Goal: Transaction & Acquisition: Purchase product/service

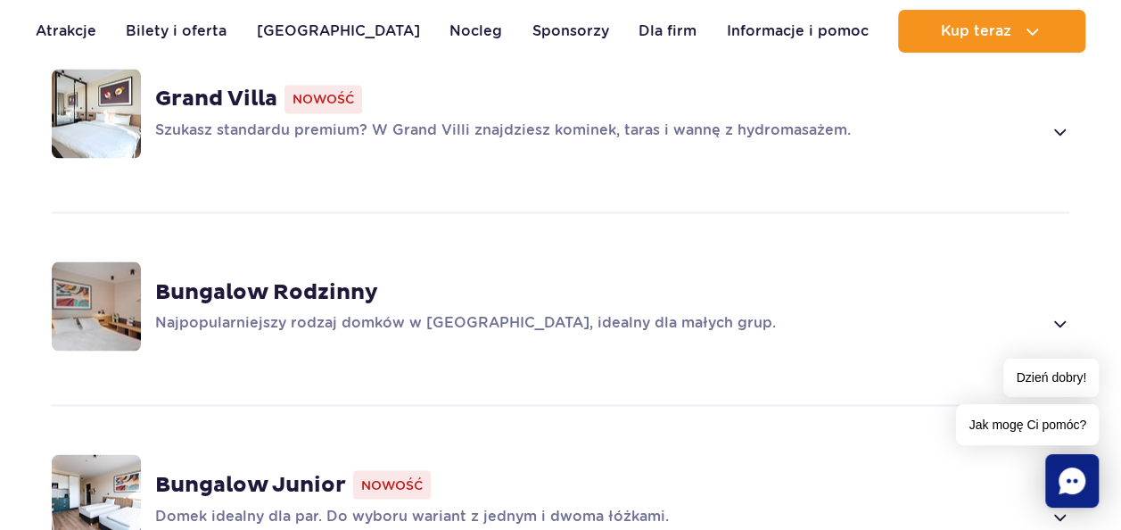
scroll to position [1438, 0]
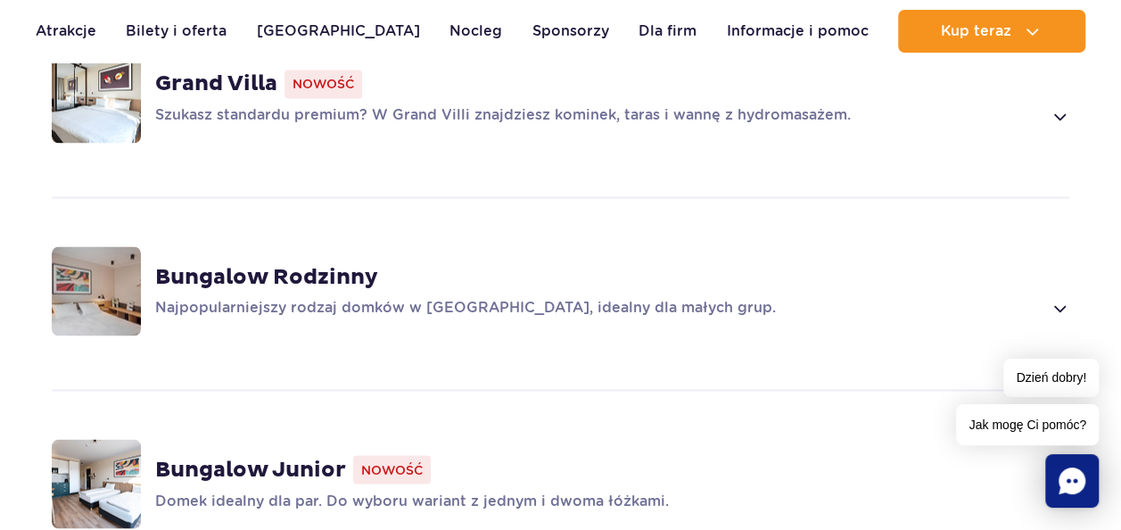
click at [63, 268] on img at bounding box center [96, 290] width 89 height 89
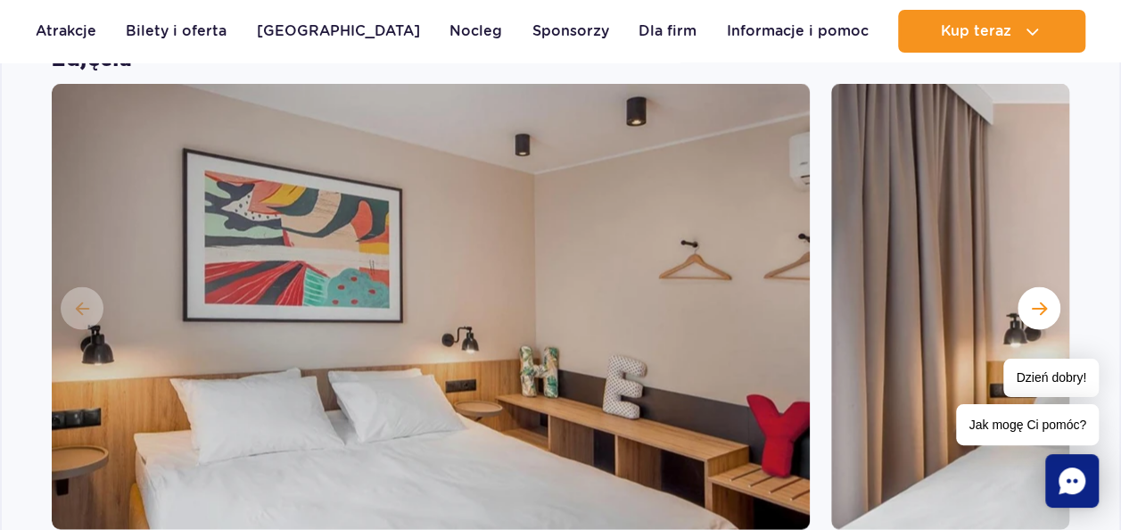
scroll to position [1773, 0]
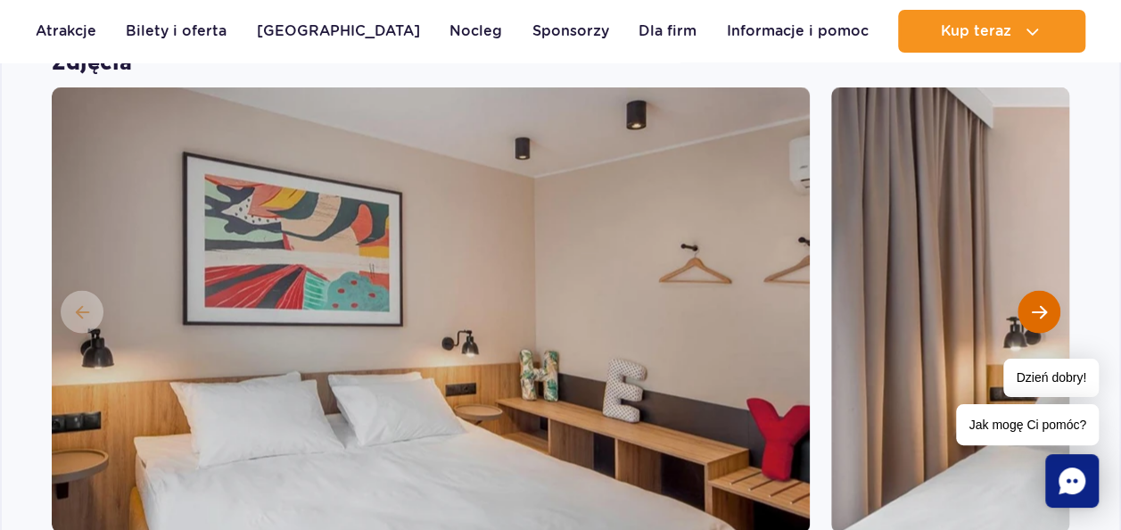
click at [1033, 296] on button "Następny slajd" at bounding box center [1039, 312] width 43 height 43
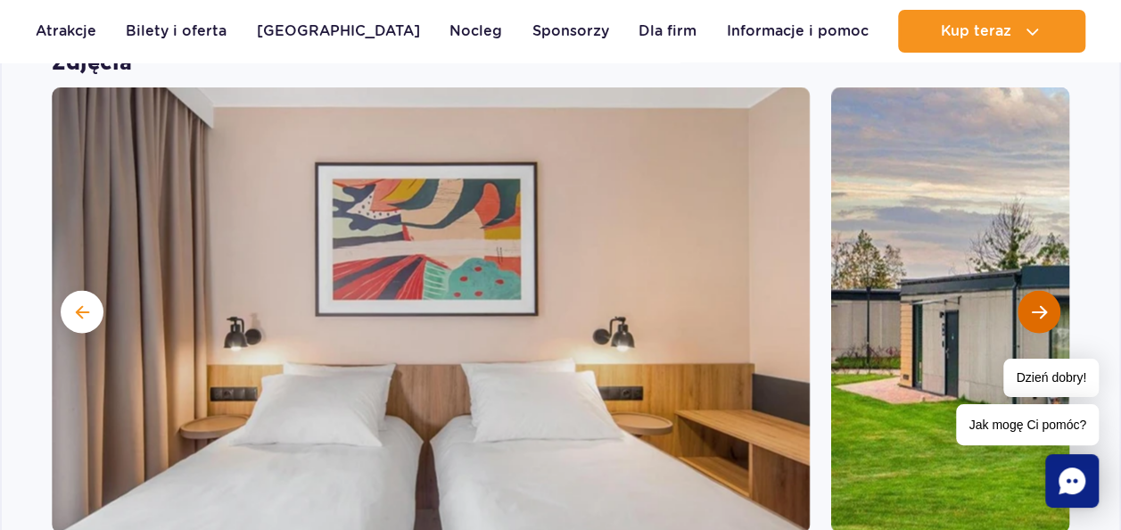
click at [1033, 296] on button "Następny slajd" at bounding box center [1039, 312] width 43 height 43
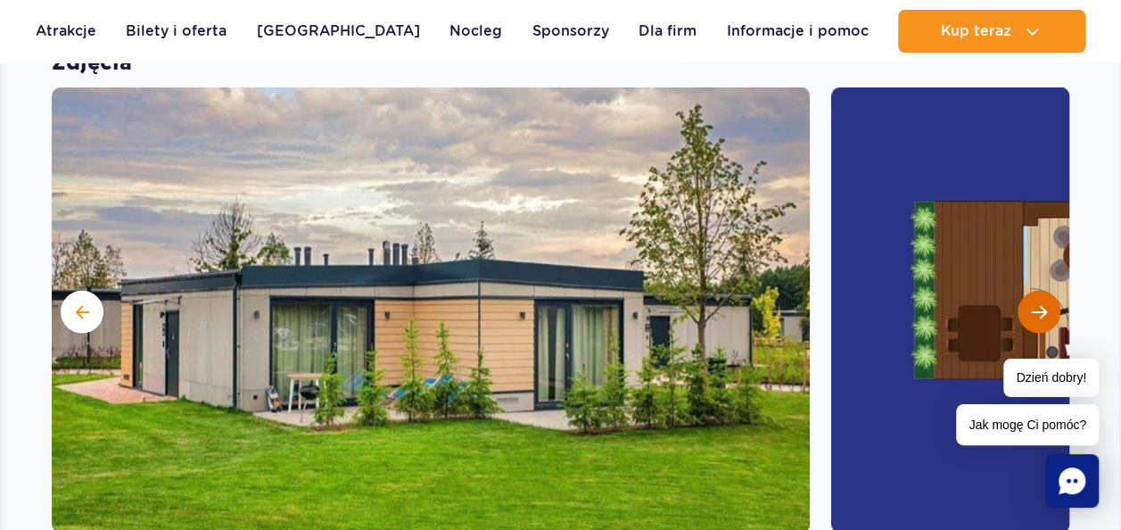
click at [1033, 296] on button "Następny slajd" at bounding box center [1039, 312] width 43 height 43
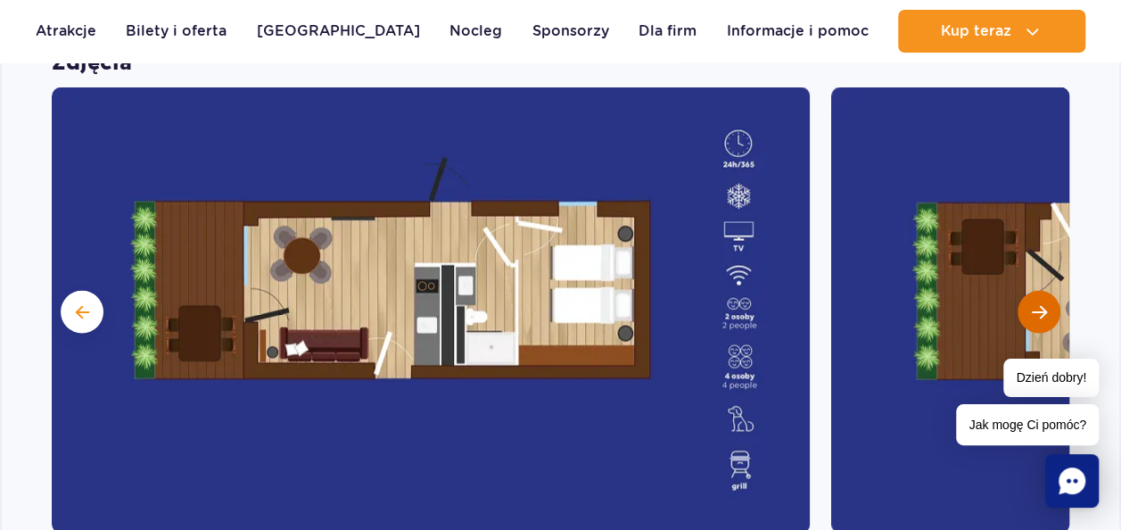
click at [1033, 296] on button "Następny slajd" at bounding box center [1039, 312] width 43 height 43
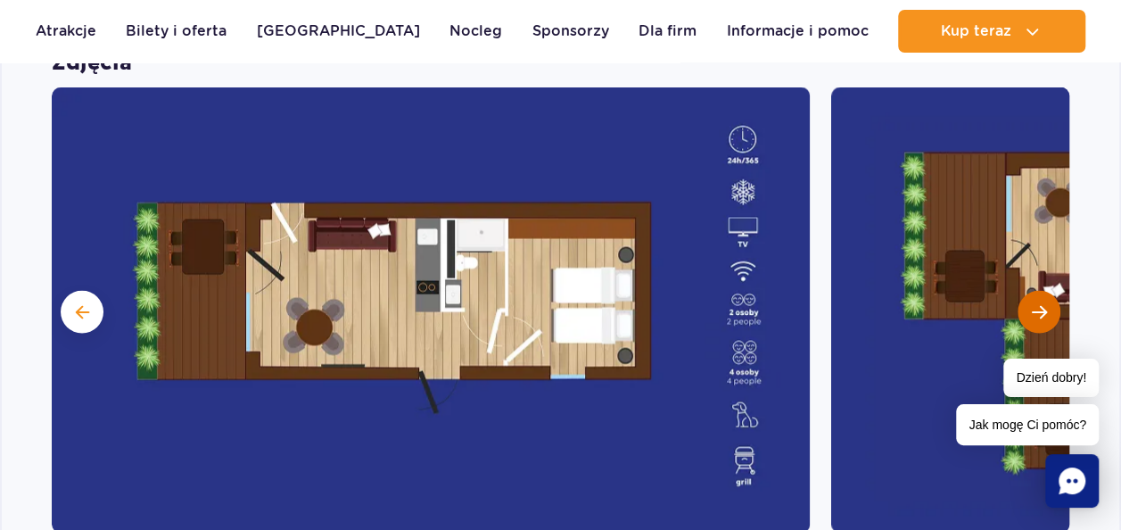
click at [1033, 296] on button "Następny slajd" at bounding box center [1039, 312] width 43 height 43
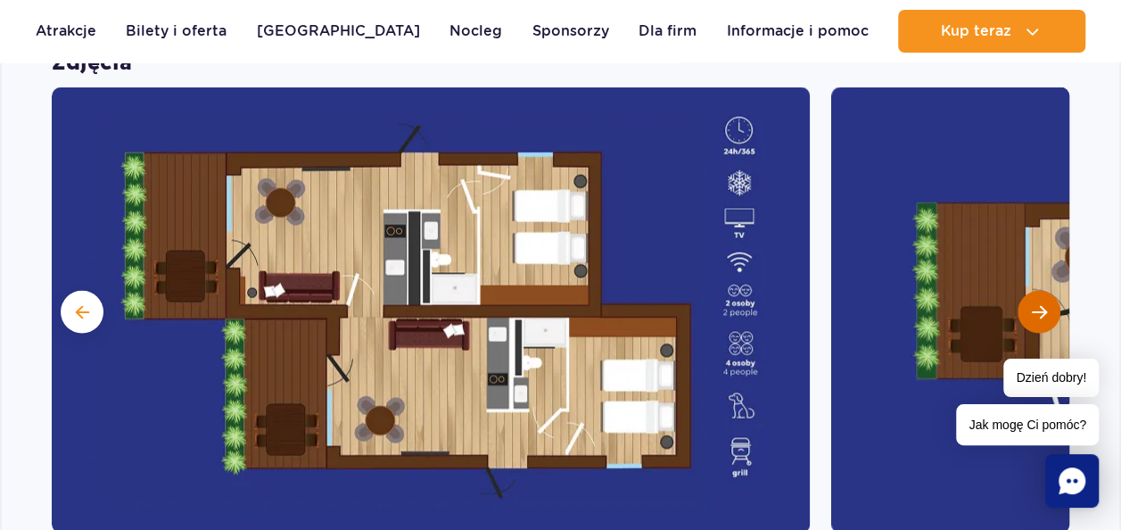
click at [1033, 296] on button "Następny slajd" at bounding box center [1039, 312] width 43 height 43
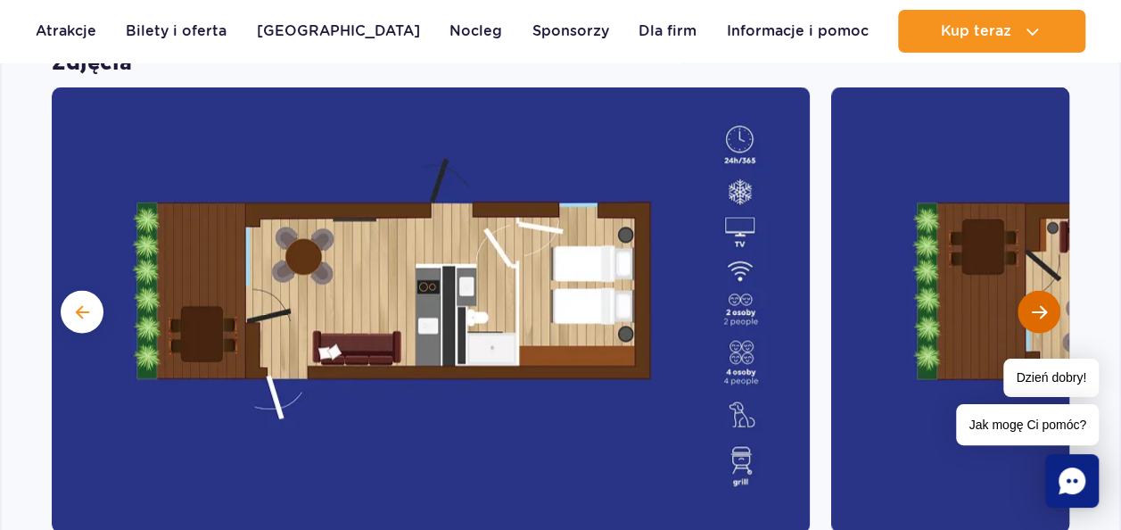
click at [1033, 296] on button "Następny slajd" at bounding box center [1039, 312] width 43 height 43
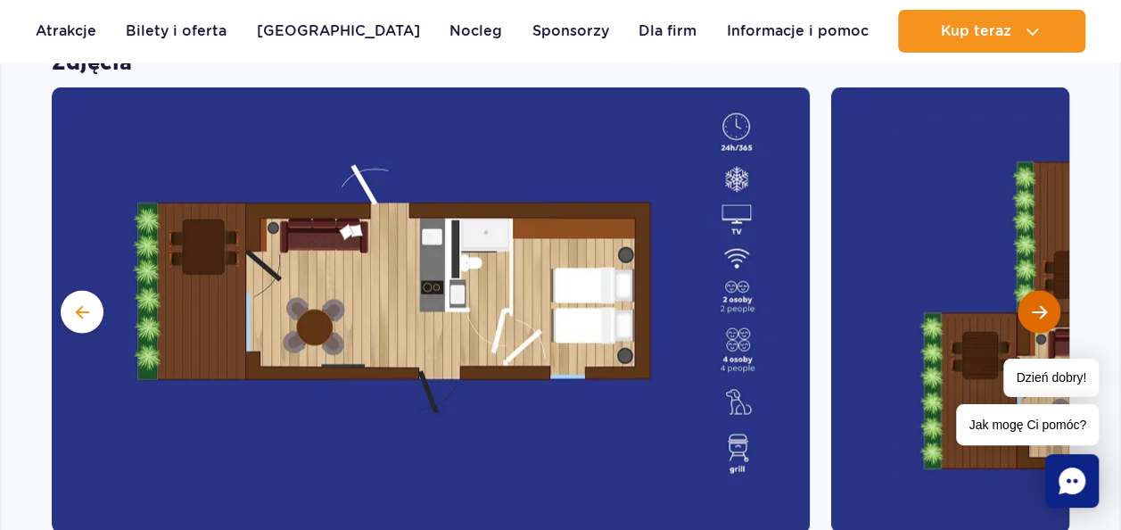
click at [1033, 296] on button "Następny slajd" at bounding box center [1039, 312] width 43 height 43
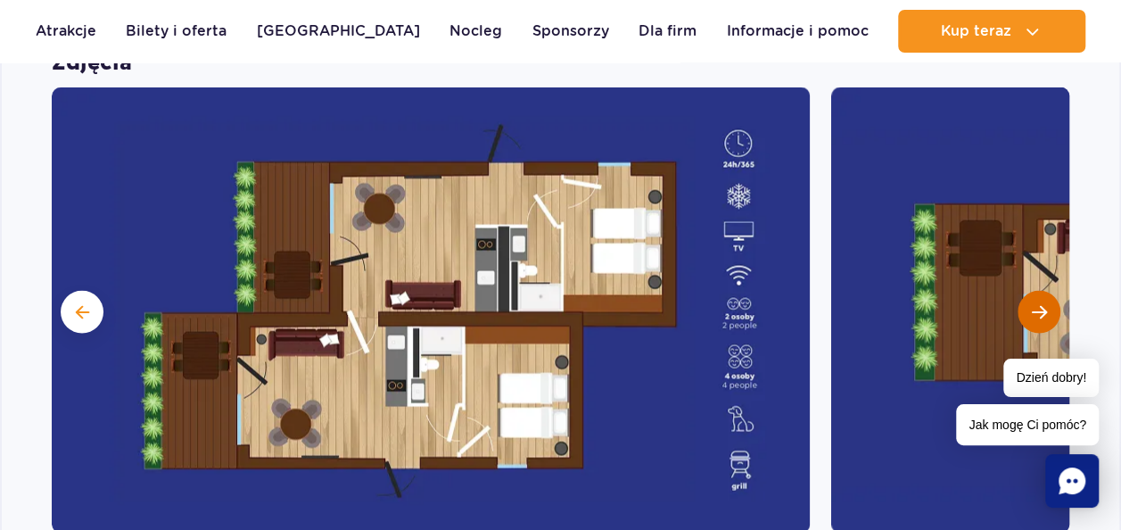
click at [1033, 296] on button "Następny slajd" at bounding box center [1039, 312] width 43 height 43
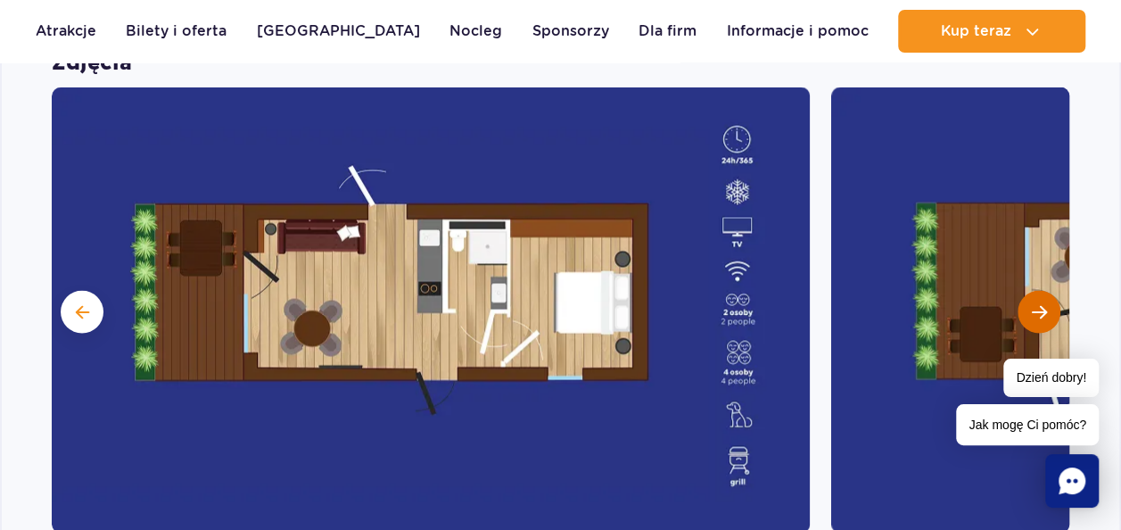
click at [1033, 296] on button "Następny slajd" at bounding box center [1039, 312] width 43 height 43
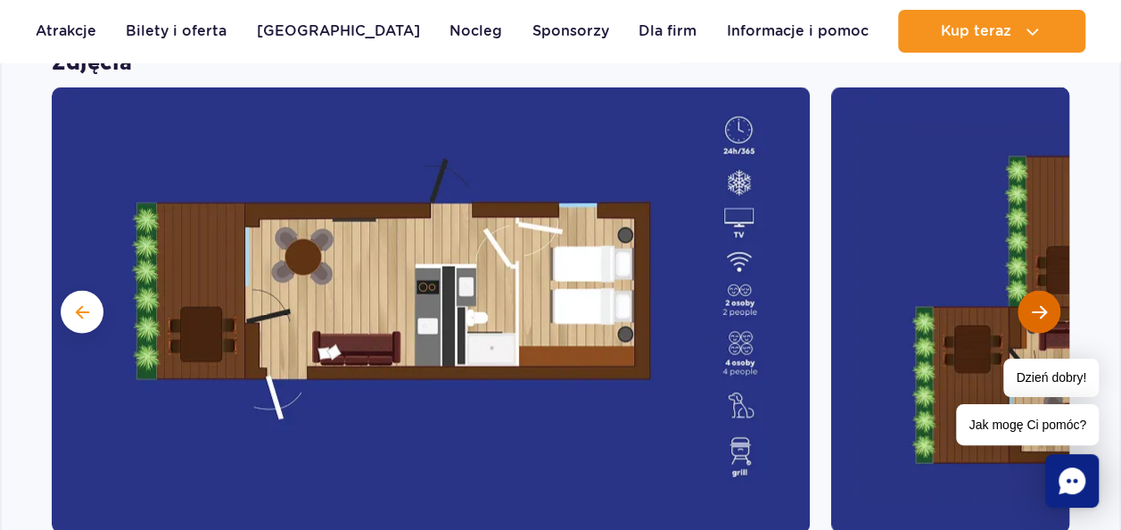
click at [1033, 296] on button "Następny slajd" at bounding box center [1039, 312] width 43 height 43
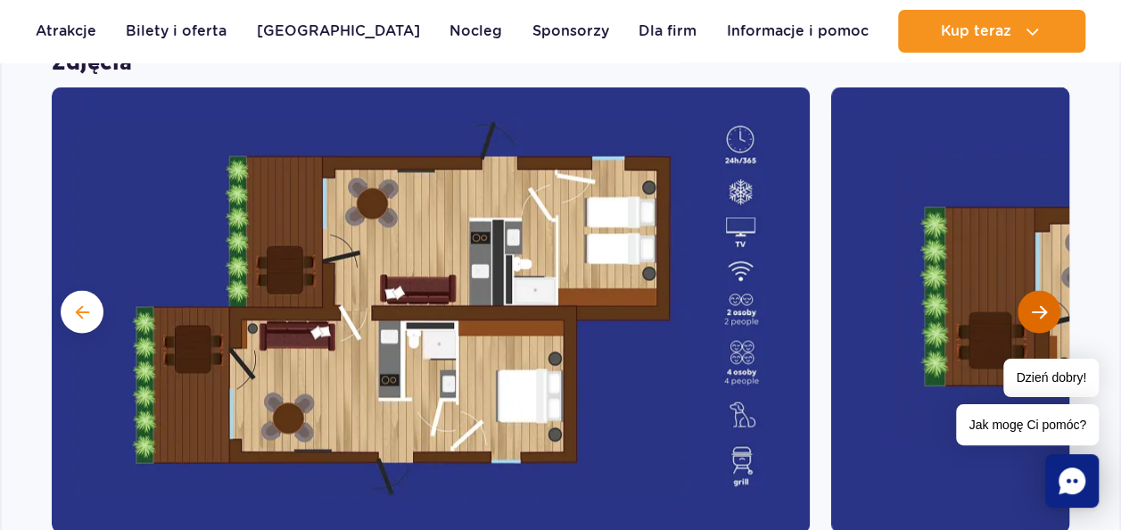
click at [1033, 296] on button "Następny slajd" at bounding box center [1039, 312] width 43 height 43
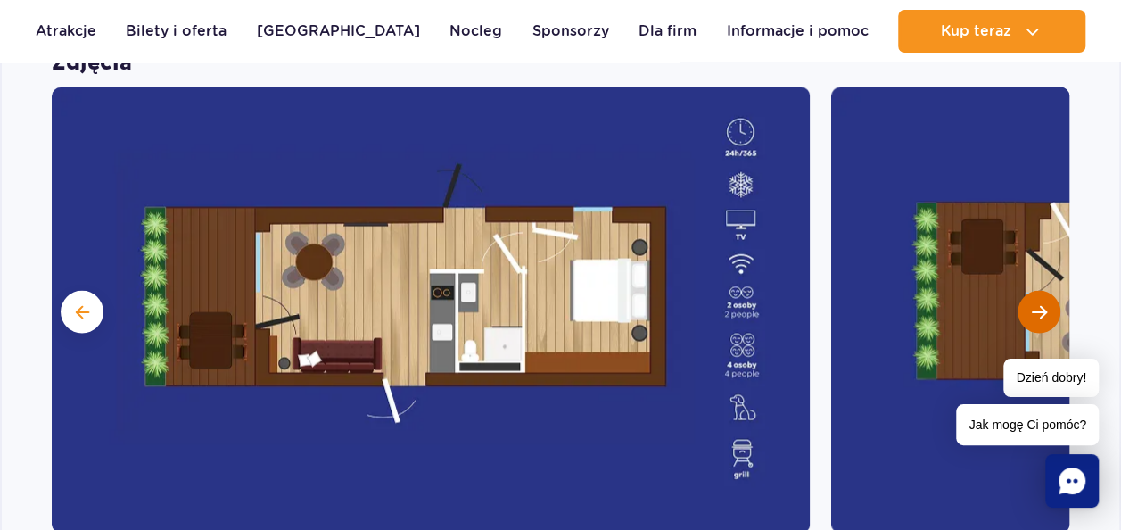
click at [1033, 296] on button "Następny slajd" at bounding box center [1039, 312] width 43 height 43
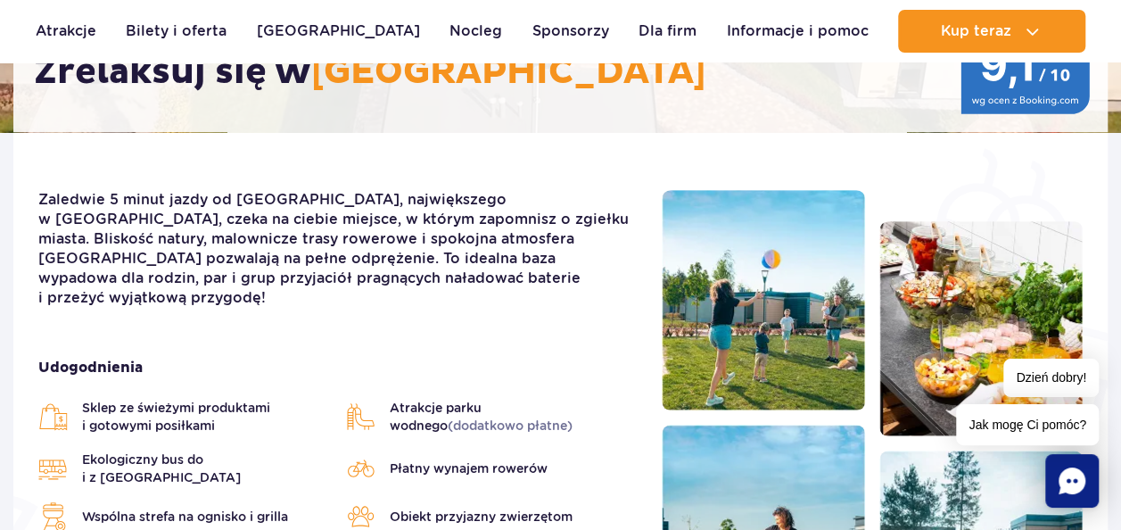
scroll to position [0, 0]
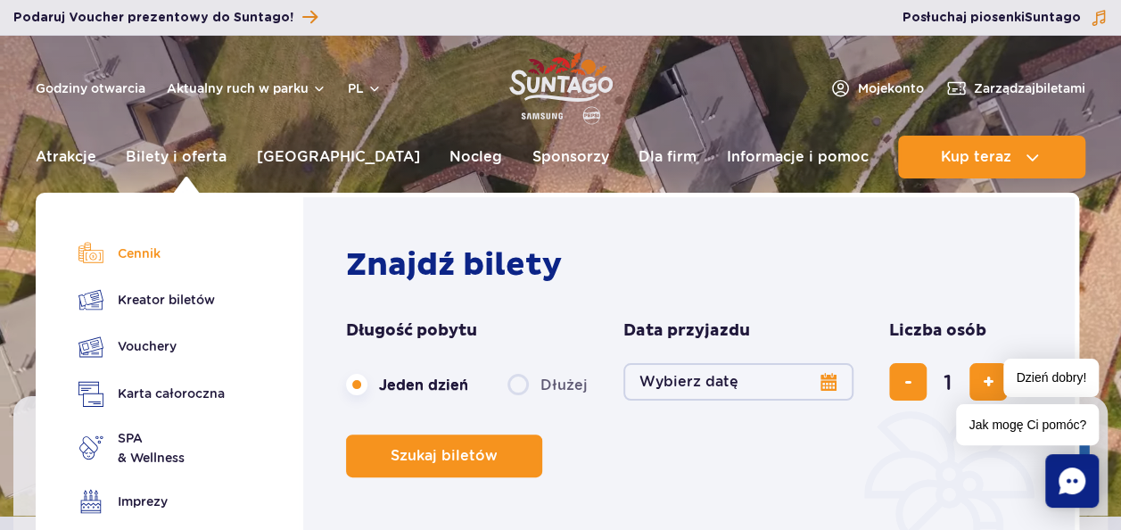
click at [137, 253] on link "Cennik" at bounding box center [151, 253] width 146 height 25
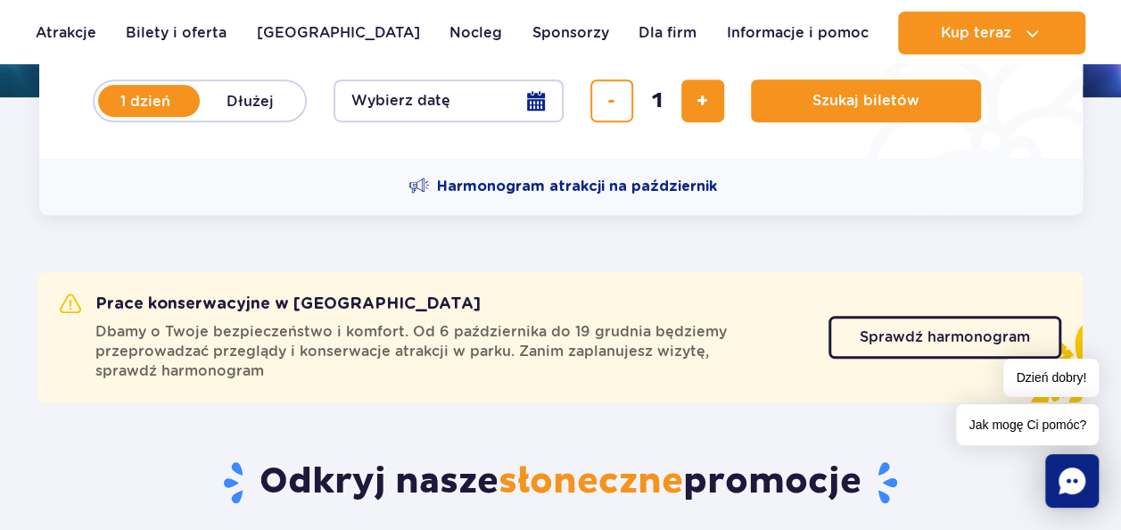
scroll to position [926, 0]
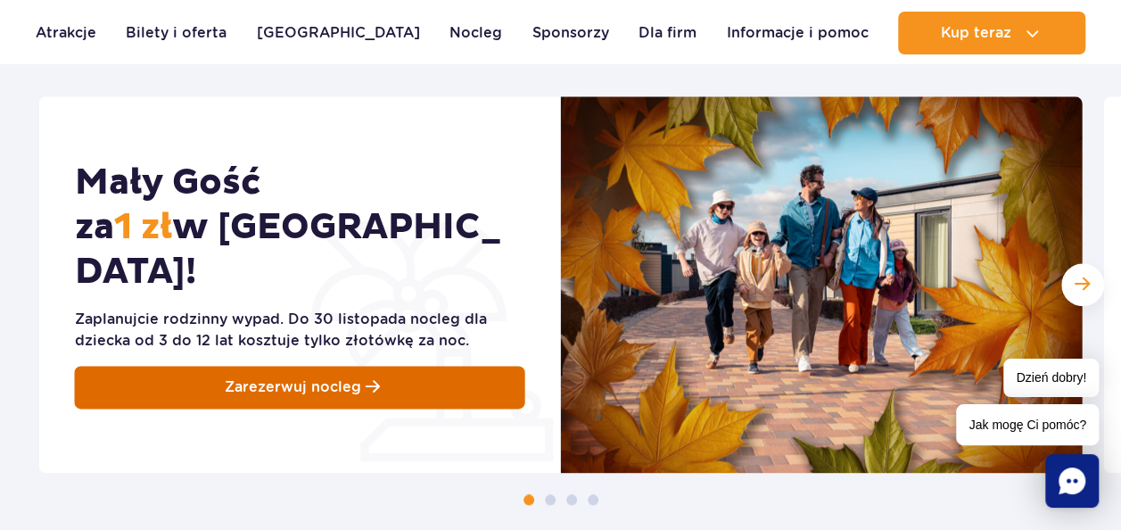
click at [244, 376] on span "Zarezerwuj nocleg" at bounding box center [293, 386] width 136 height 21
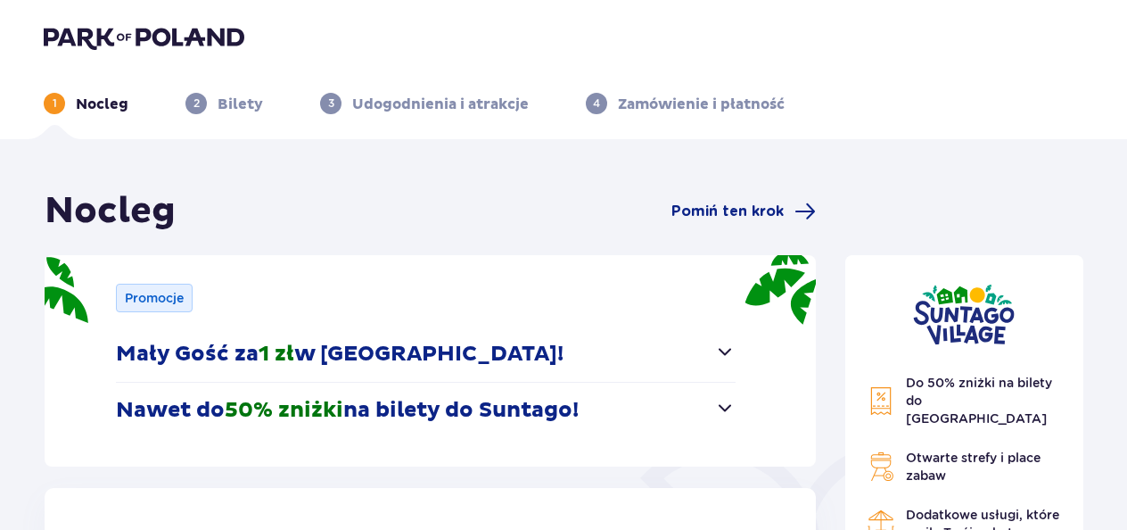
scroll to position [461, 0]
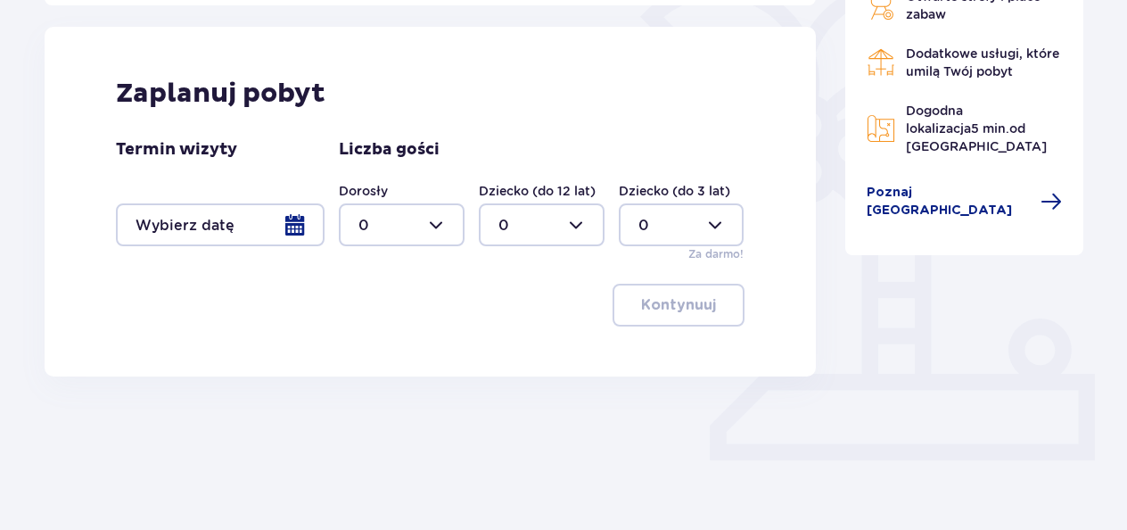
click at [443, 220] on div at bounding box center [402, 224] width 126 height 43
click at [423, 351] on div "2" at bounding box center [402, 353] width 87 height 20
type input "2"
click at [579, 229] on div at bounding box center [542, 224] width 126 height 43
click at [542, 398] on div "3" at bounding box center [542, 391] width 87 height 20
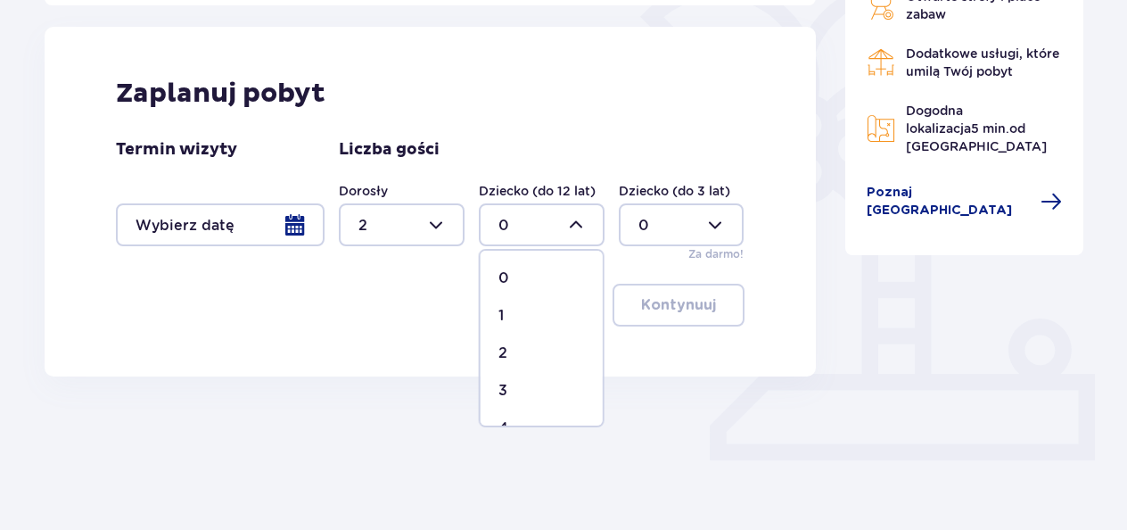
type input "3"
click at [705, 227] on div at bounding box center [682, 224] width 126 height 43
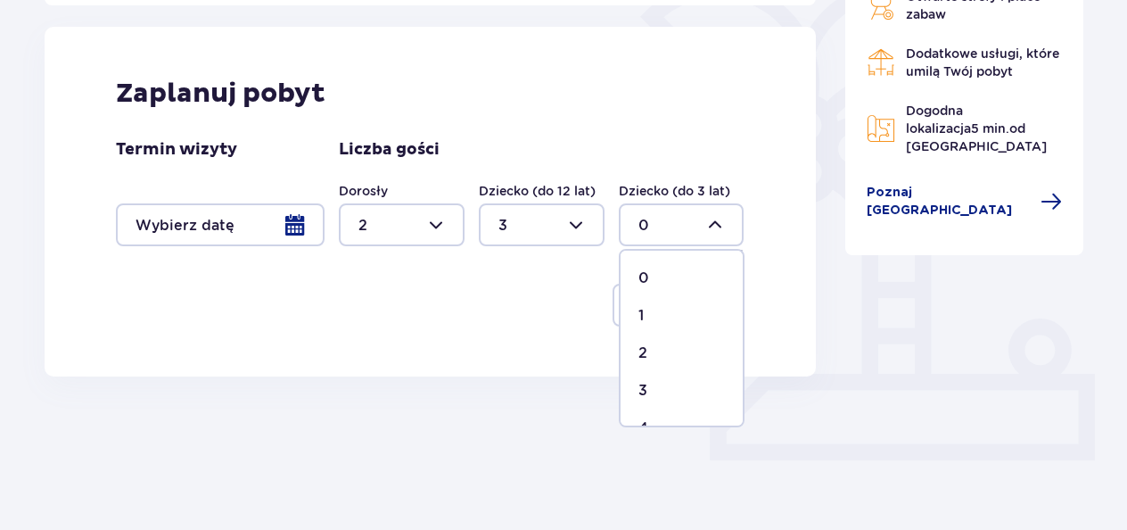
click at [736, 375] on span "3" at bounding box center [682, 390] width 122 height 37
click at [712, 235] on div at bounding box center [682, 224] width 126 height 43
click at [667, 309] on div "9" at bounding box center [682, 313] width 87 height 20
type input "9"
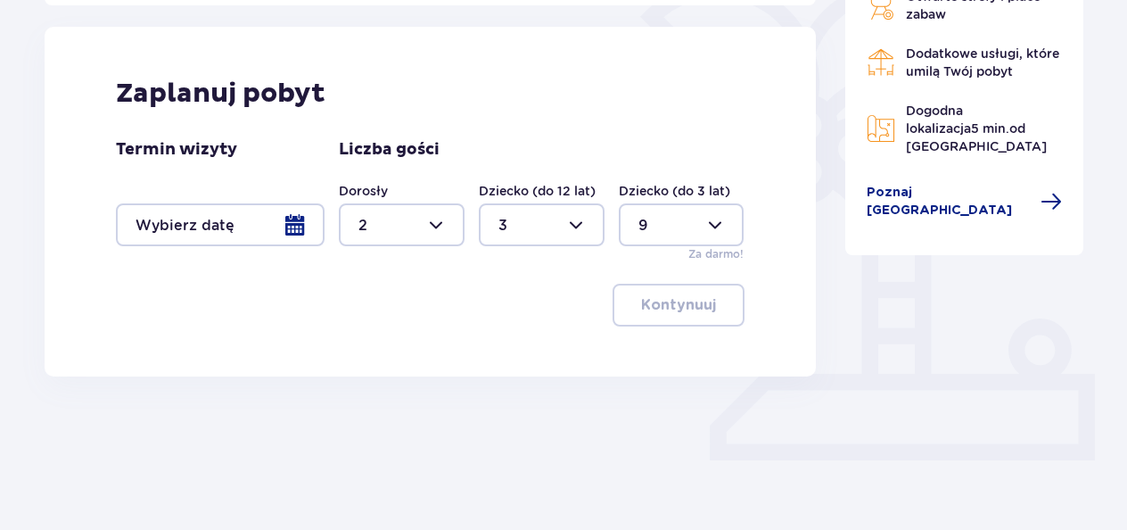
click at [294, 232] on div at bounding box center [220, 224] width 209 height 43
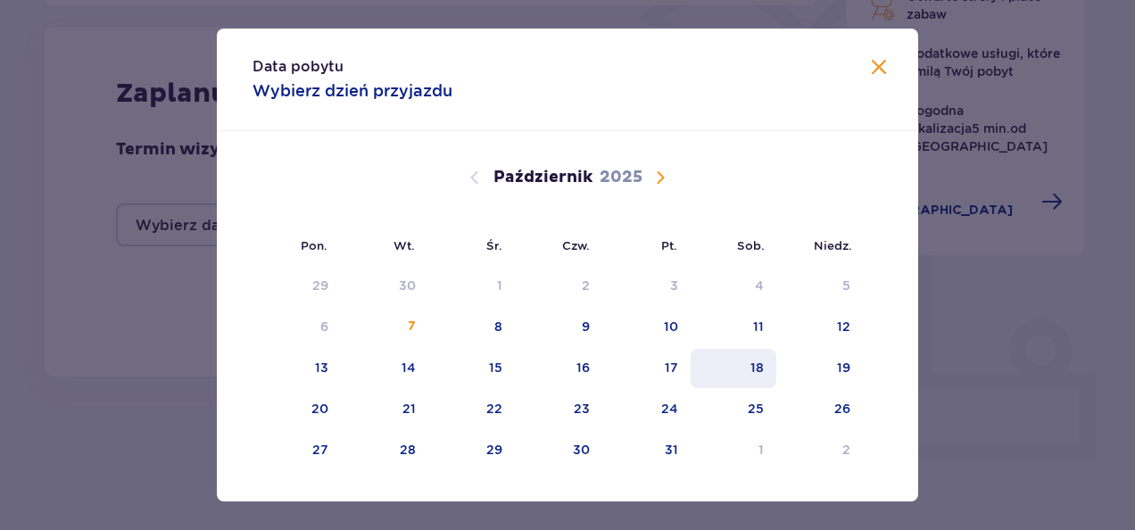
click at [763, 360] on div "18" at bounding box center [733, 368] width 87 height 39
click at [819, 370] on div "19" at bounding box center [819, 368] width 87 height 39
type input "18.10.25 - 19.10.25"
type input "0"
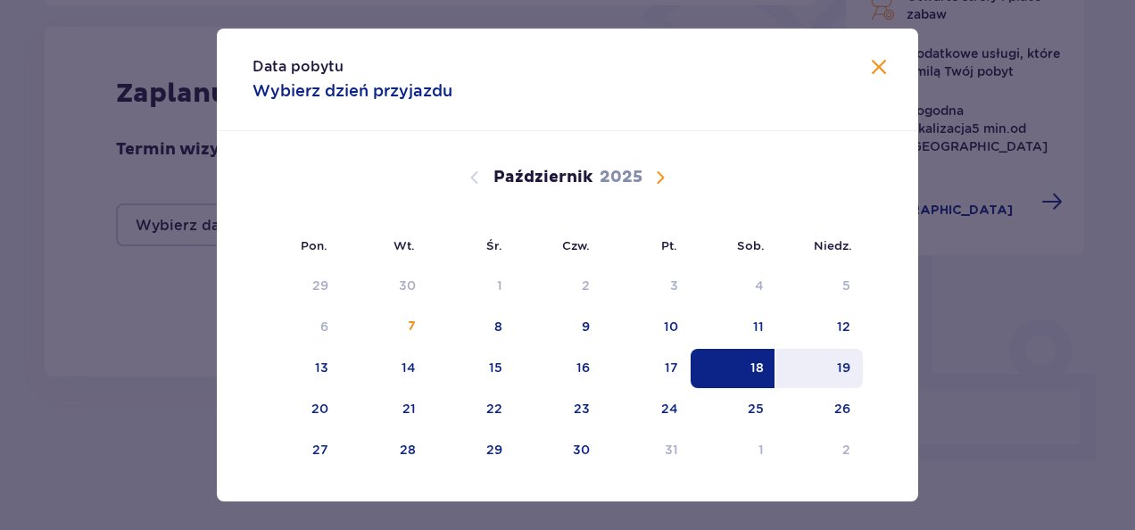
type input "0"
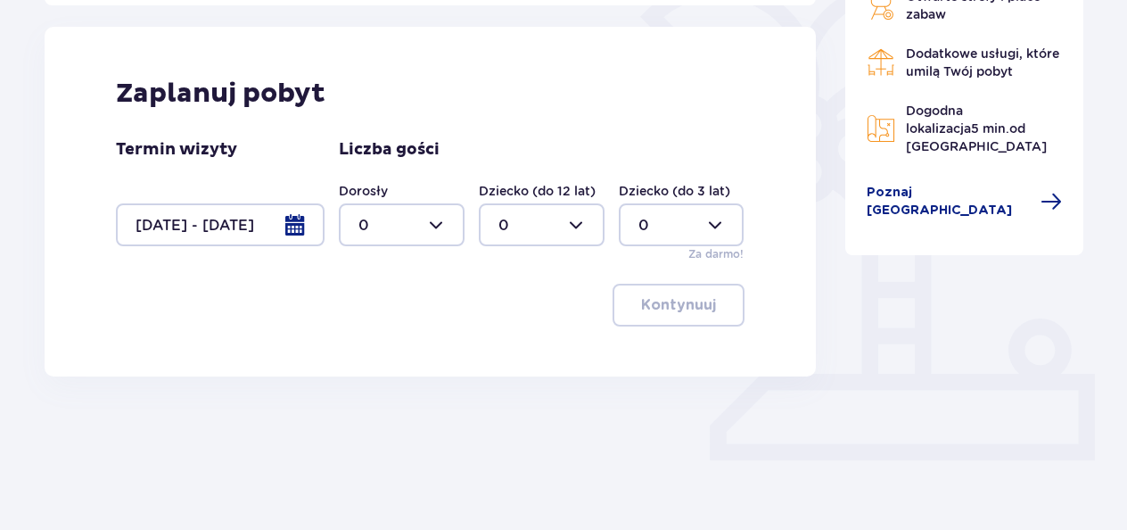
click at [448, 237] on div at bounding box center [402, 224] width 126 height 43
click at [403, 360] on div "2" at bounding box center [402, 353] width 87 height 20
type input "2"
click at [579, 225] on div at bounding box center [542, 224] width 126 height 43
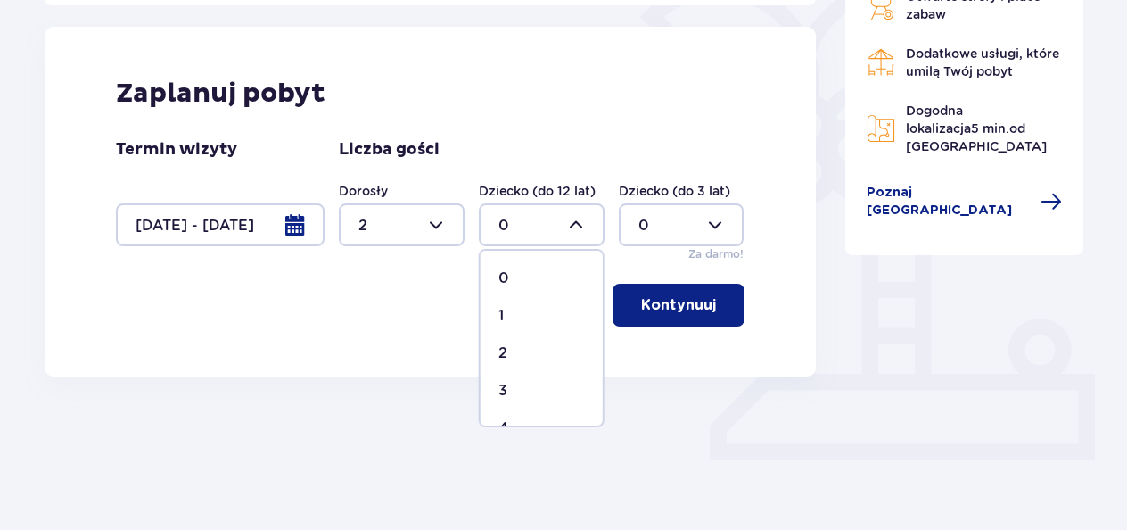
click at [564, 388] on div "3" at bounding box center [542, 391] width 87 height 20
type input "3"
click at [727, 234] on div at bounding box center [682, 224] width 126 height 43
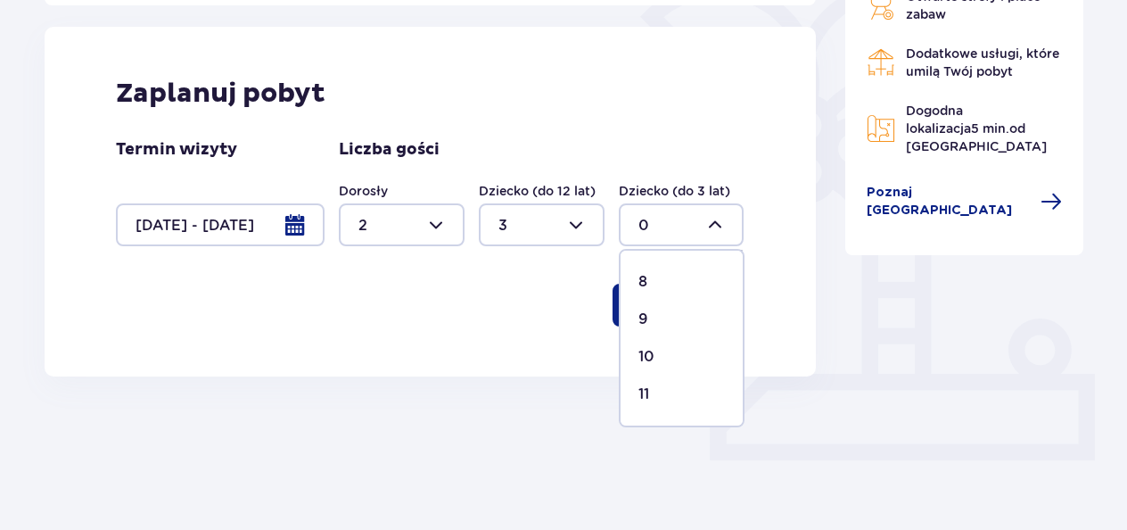
scroll to position [306, 0]
click at [664, 303] on div "9" at bounding box center [682, 310] width 87 height 20
type input "9"
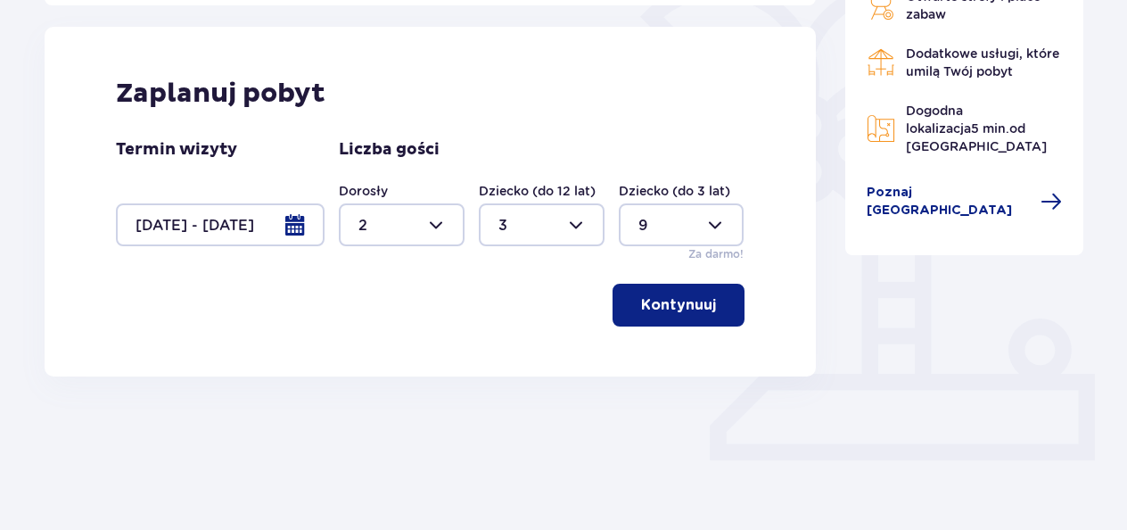
click at [664, 303] on p "Kontynuuj" at bounding box center [678, 305] width 75 height 20
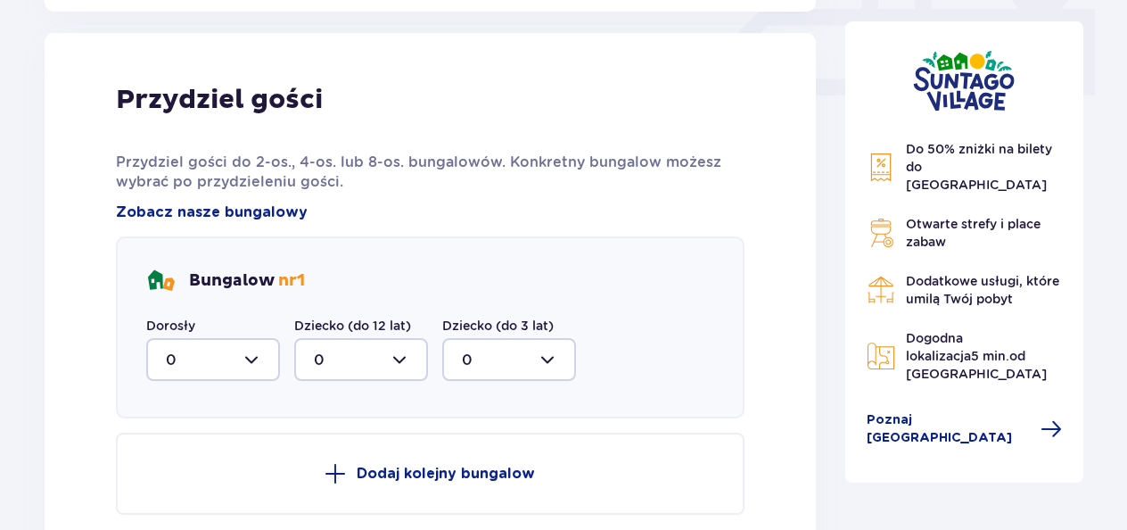
scroll to position [837, 0]
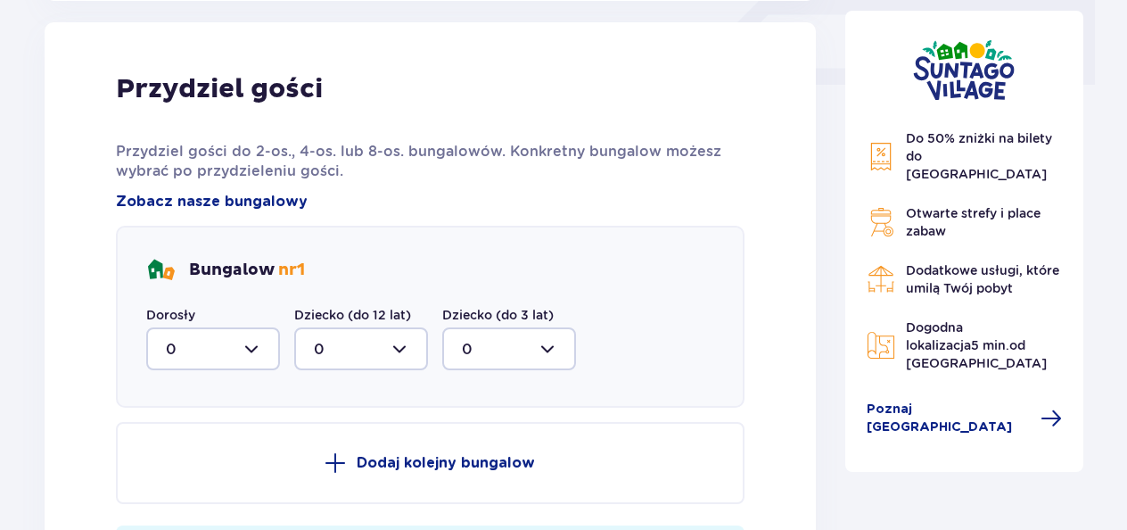
click at [254, 335] on div at bounding box center [213, 348] width 134 height 43
click at [230, 472] on div "2" at bounding box center [213, 478] width 95 height 20
type input "2"
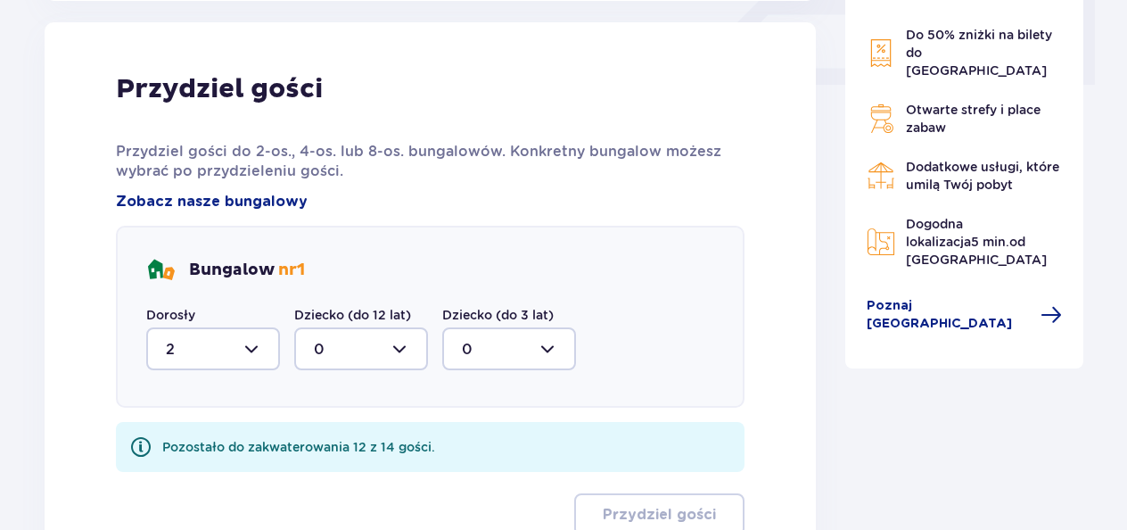
click at [402, 353] on div at bounding box center [361, 348] width 134 height 43
click at [383, 286] on div "3" at bounding box center [361, 295] width 95 height 20
type input "3"
click at [533, 351] on div at bounding box center [509, 348] width 134 height 43
drag, startPoint x: 508, startPoint y: 289, endPoint x: 537, endPoint y: 292, distance: 28.7
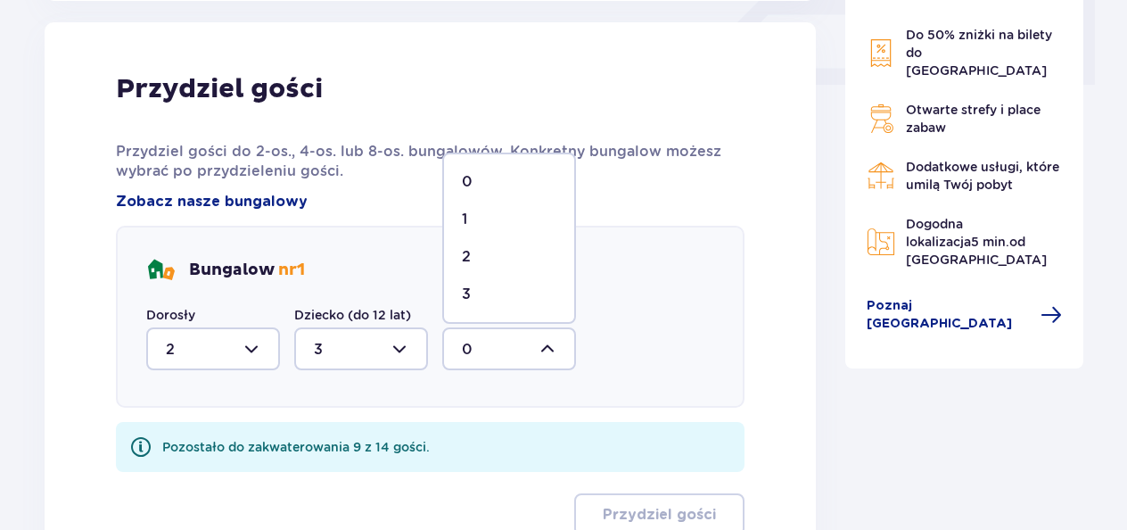
click at [537, 292] on div "3" at bounding box center [509, 295] width 95 height 20
click at [551, 345] on div at bounding box center [509, 348] width 134 height 43
click at [478, 219] on div "1" at bounding box center [509, 220] width 95 height 20
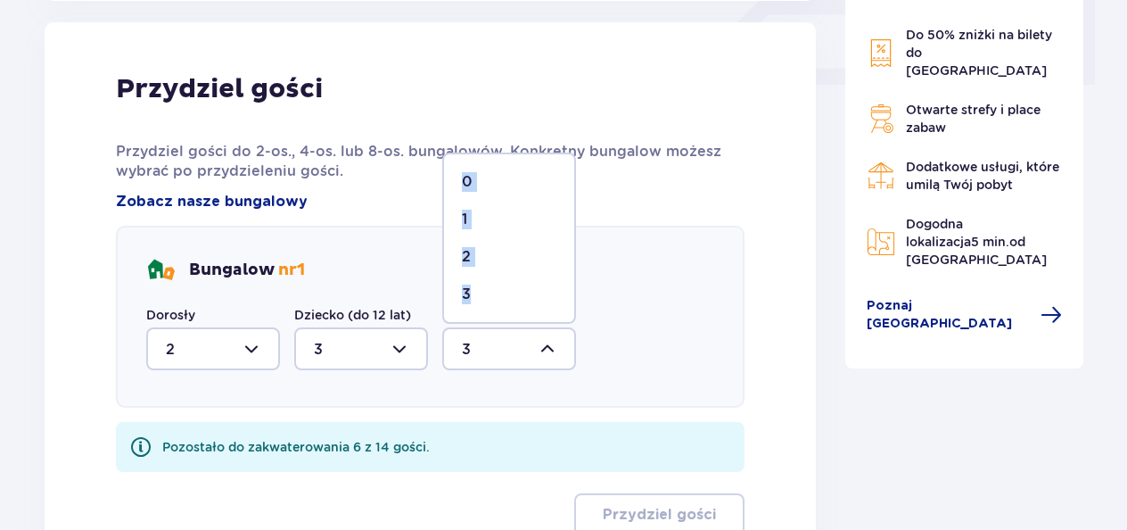
type input "1"
click at [406, 348] on div at bounding box center [361, 348] width 134 height 43
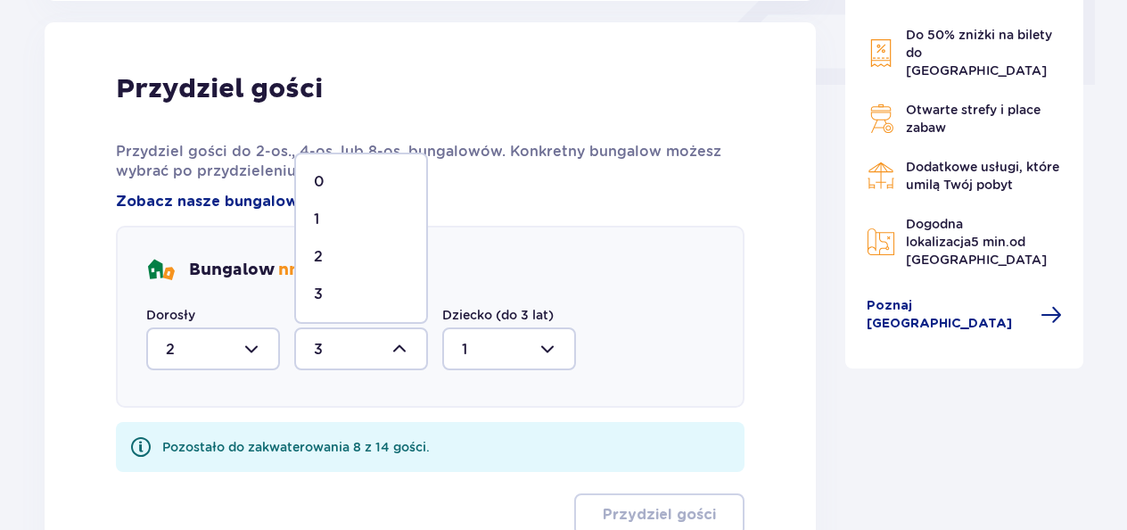
click at [334, 214] on div "1" at bounding box center [361, 220] width 95 height 20
type input "1"
click at [257, 348] on div at bounding box center [213, 348] width 134 height 43
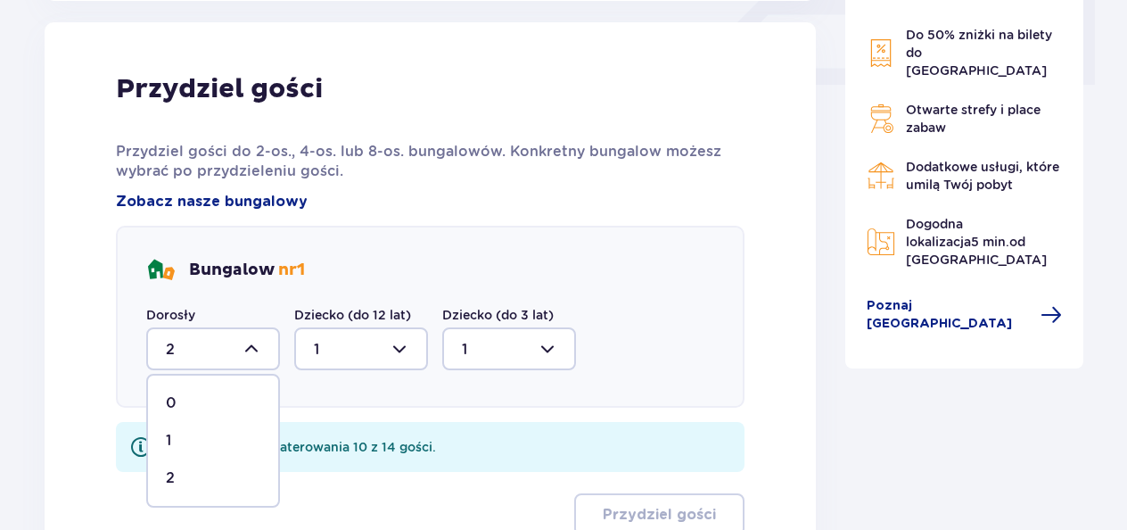
click at [257, 348] on div at bounding box center [213, 348] width 134 height 43
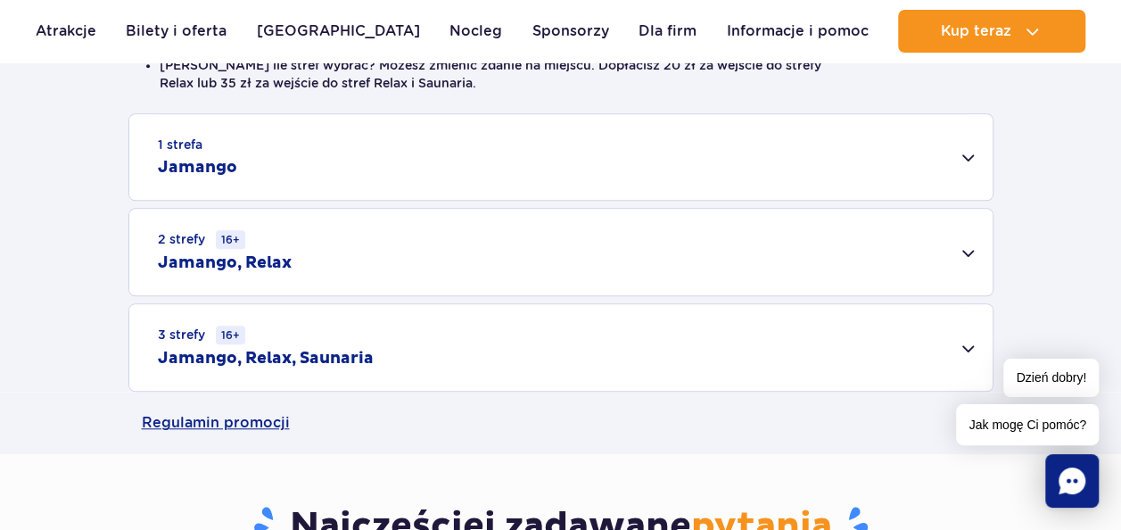
scroll to position [558, 0]
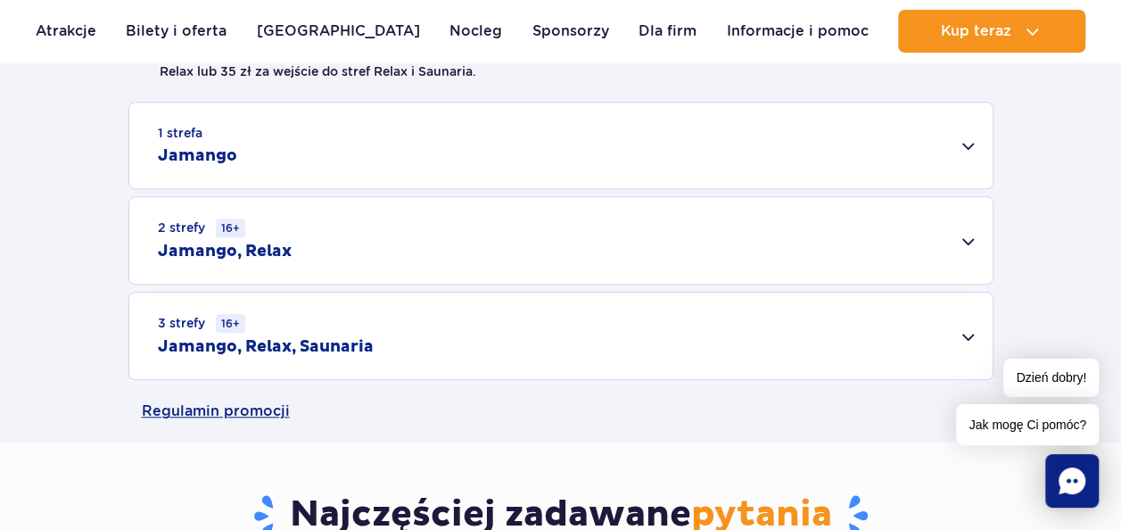
click at [968, 153] on div "1 strefa Jamango" at bounding box center [560, 146] width 863 height 86
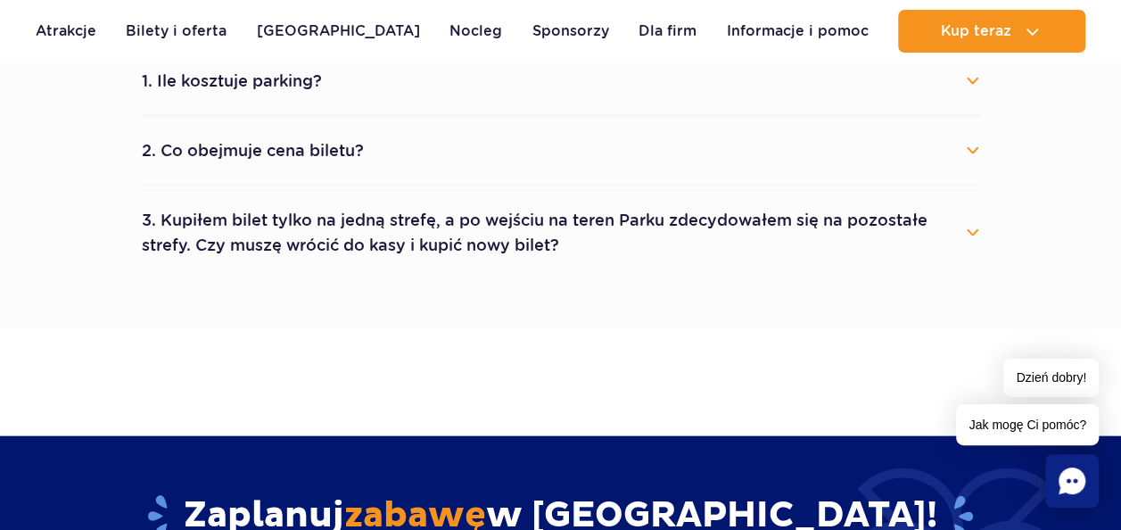
scroll to position [1259, 0]
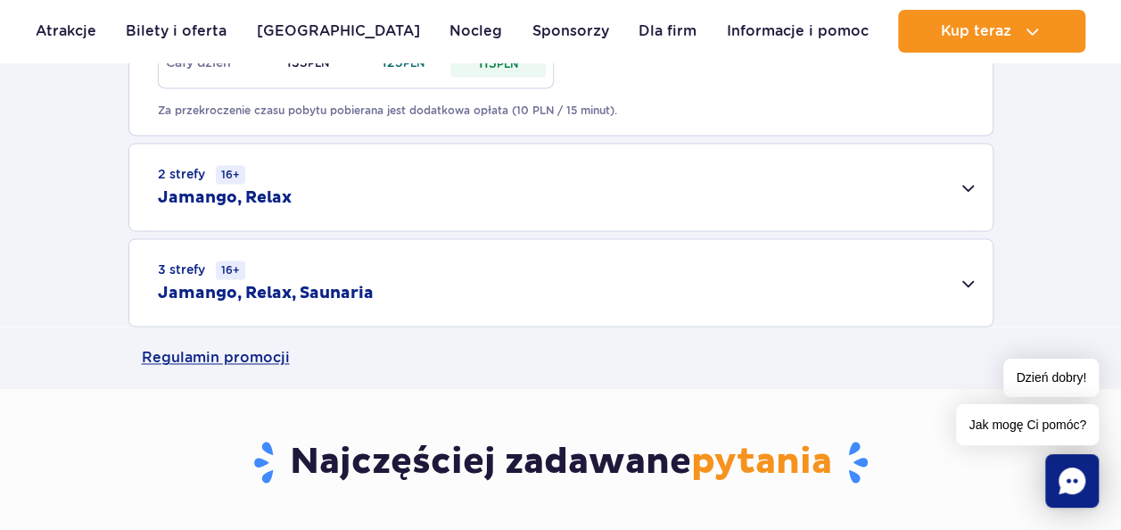
click at [261, 195] on h2 "Jamango, Relax" at bounding box center [225, 197] width 134 height 21
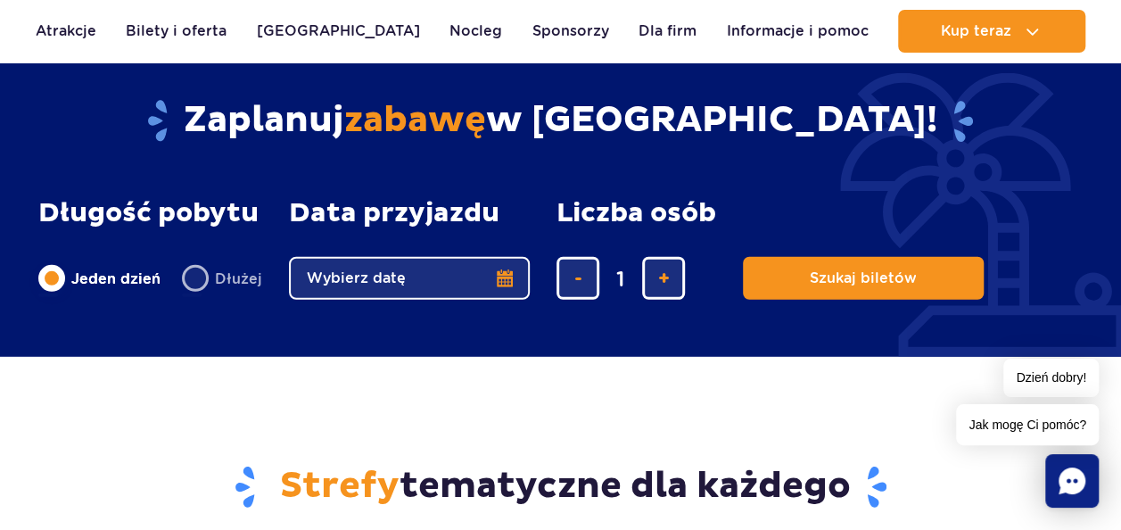
scroll to position [2364, 0]
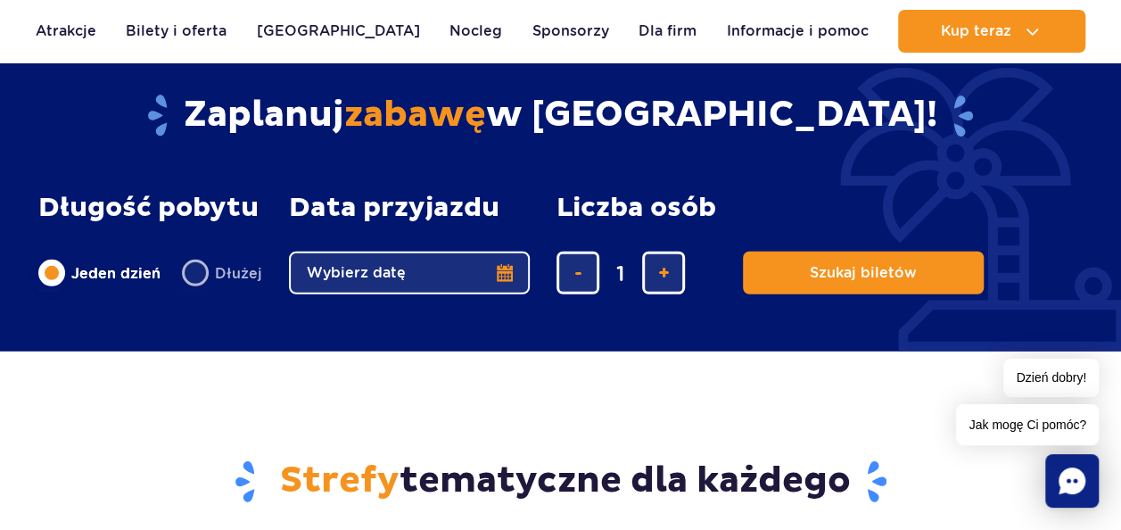
click at [505, 268] on button "Wybierz datę" at bounding box center [409, 273] width 241 height 43
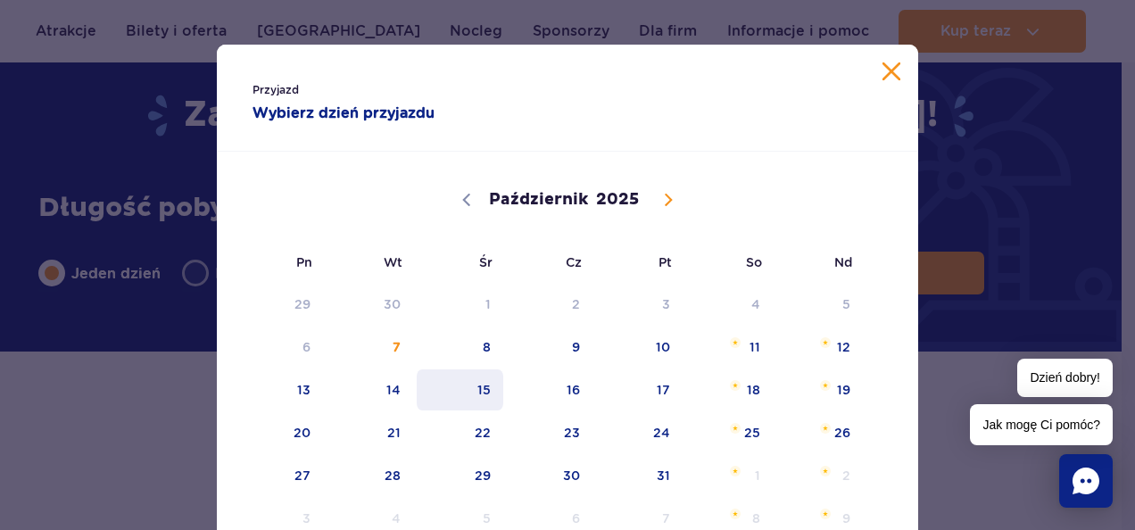
click at [475, 400] on span "15" at bounding box center [460, 389] width 90 height 41
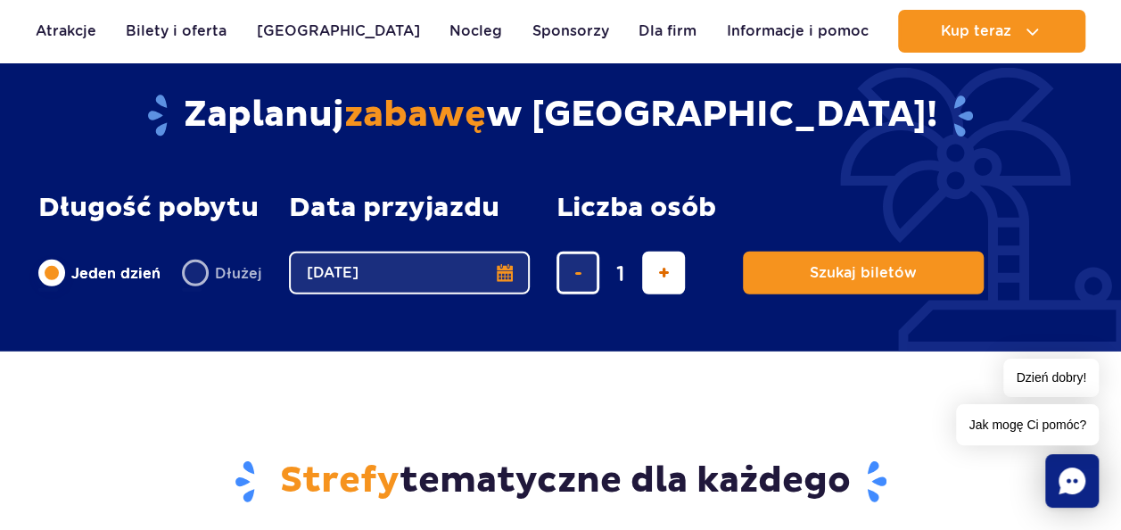
click at [649, 278] on button "dodaj bilet" at bounding box center [663, 273] width 43 height 43
type input "4"
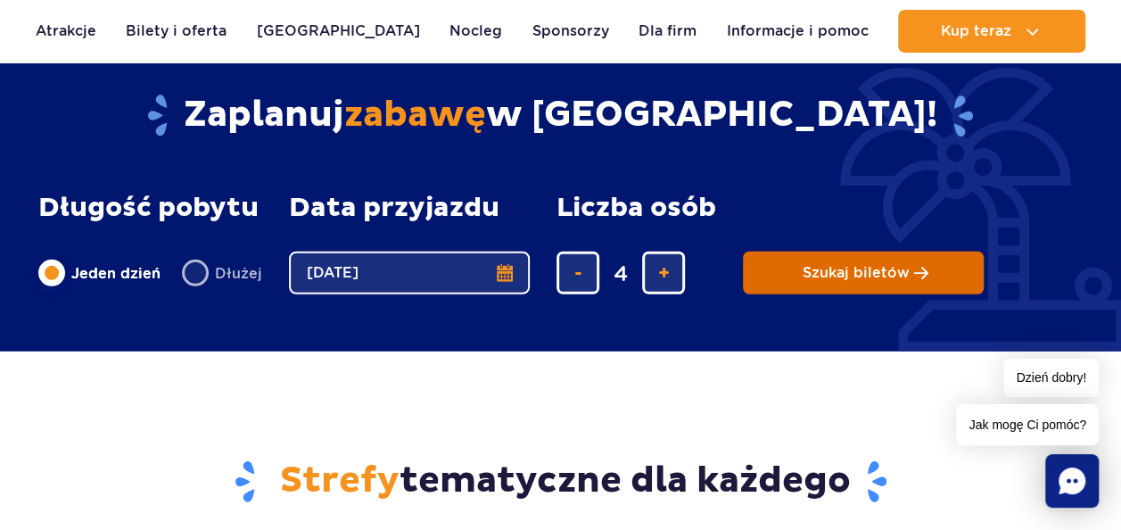
click at [811, 276] on span "Szukaj biletów" at bounding box center [856, 273] width 107 height 16
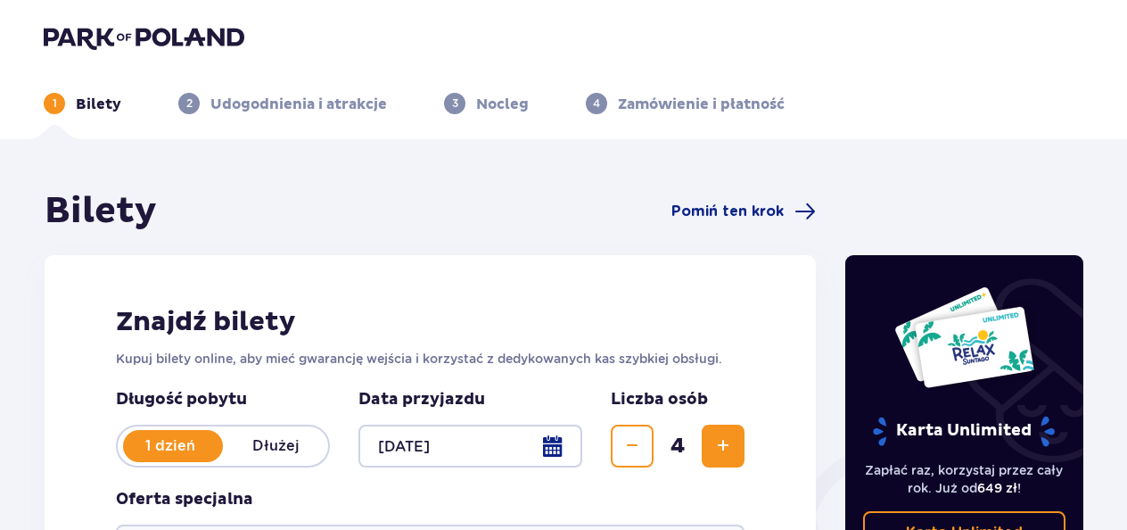
scroll to position [389, 0]
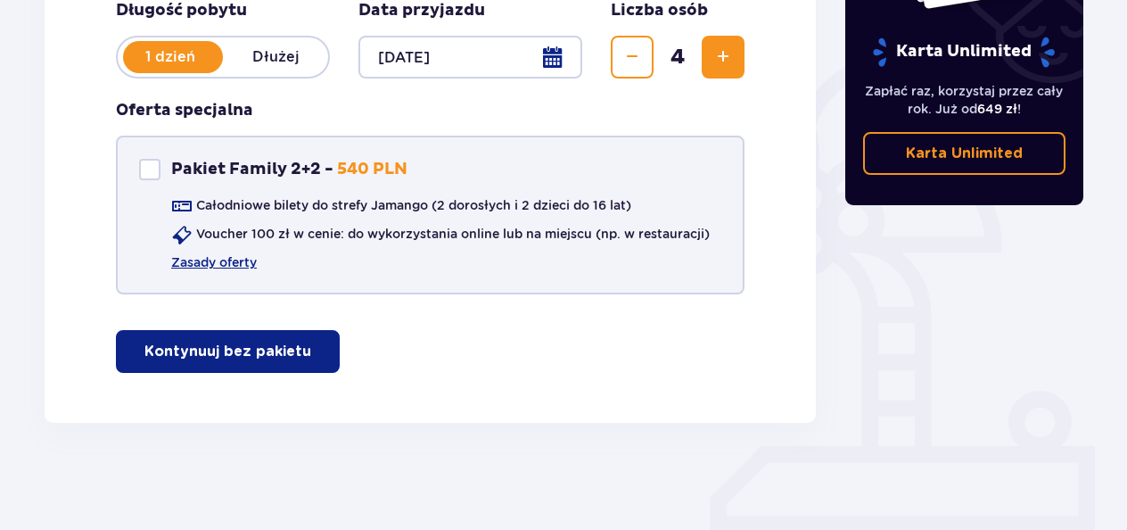
click at [146, 159] on div "Pakiet Family 2+2" at bounding box center [149, 169] width 21 height 21
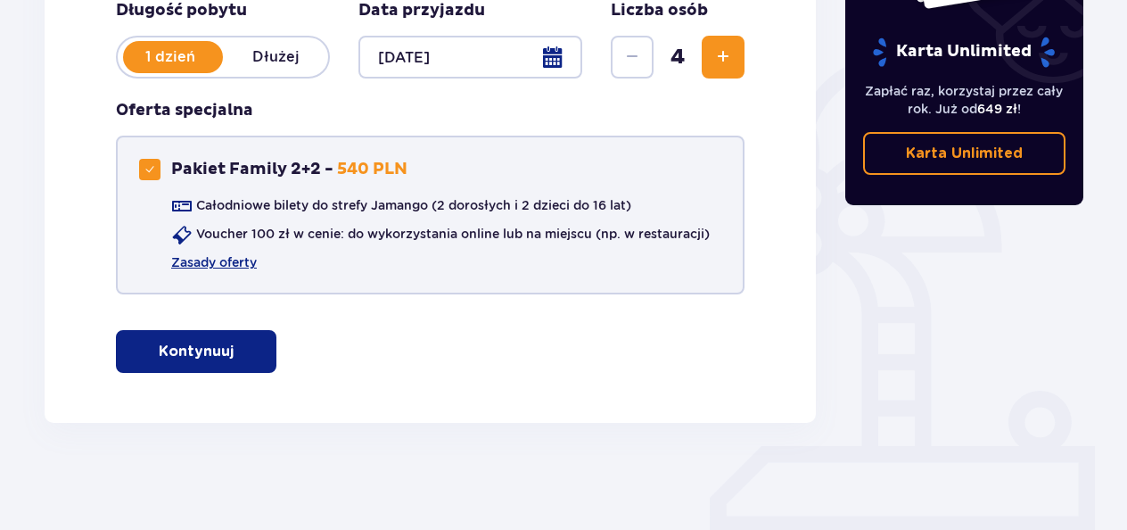
click at [146, 159] on div "Pakiet Family 2+2" at bounding box center [149, 169] width 21 height 21
checkbox input "false"
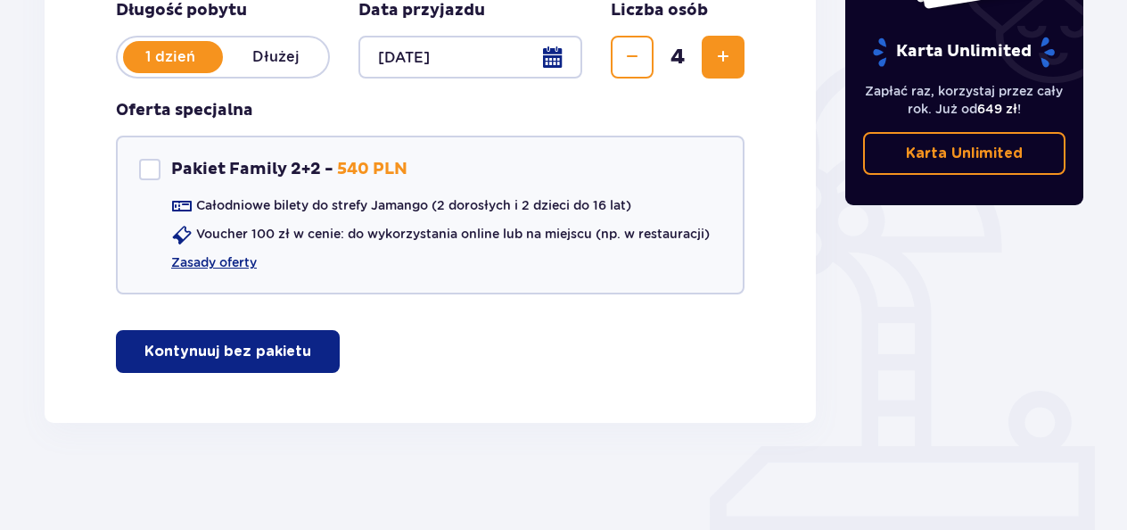
click at [225, 362] on button "Kontynuuj bez pakietu" at bounding box center [228, 351] width 224 height 43
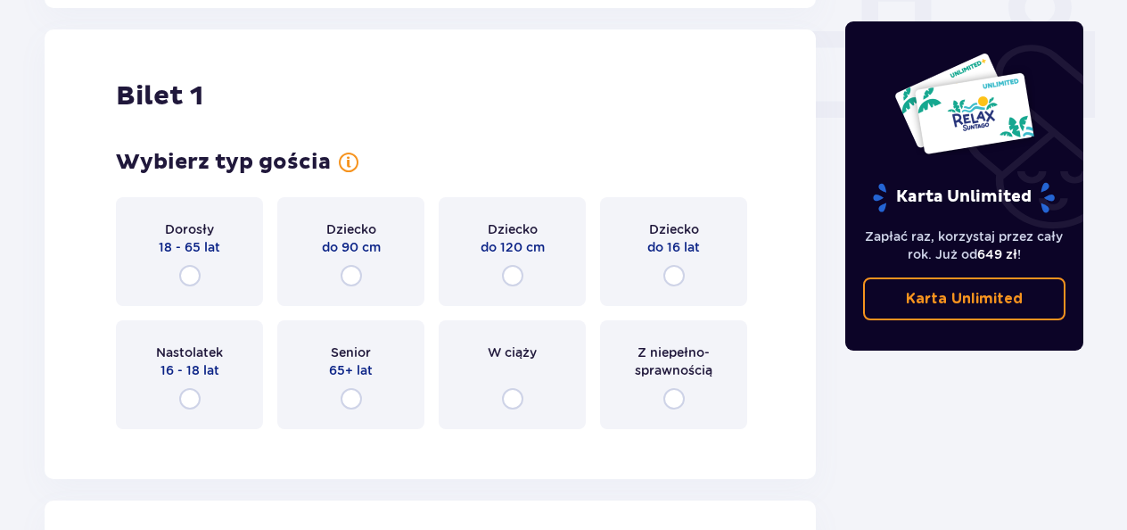
scroll to position [812, 0]
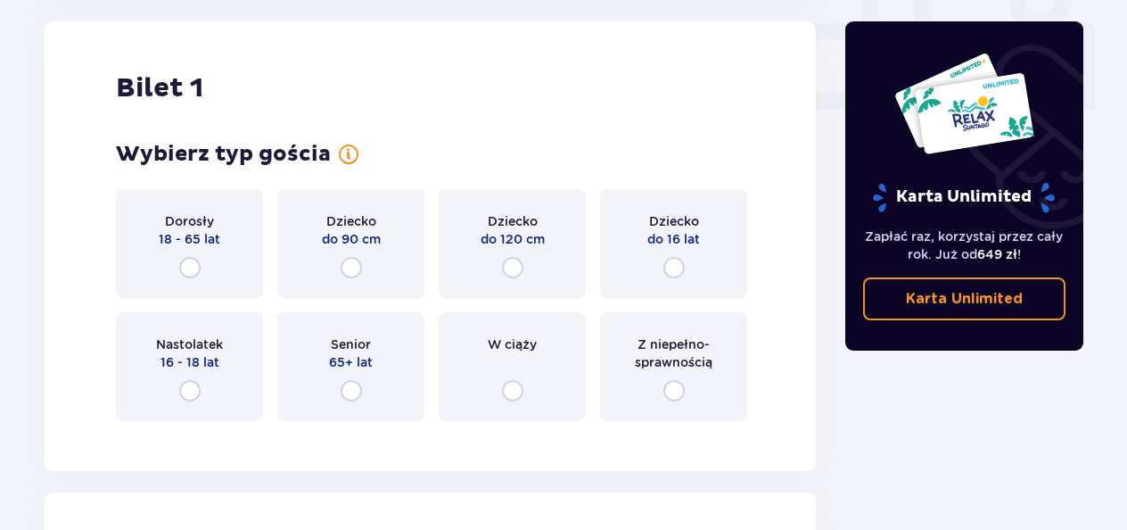
click at [352, 268] on input "radio" at bounding box center [351, 267] width 21 height 21
radio input "true"
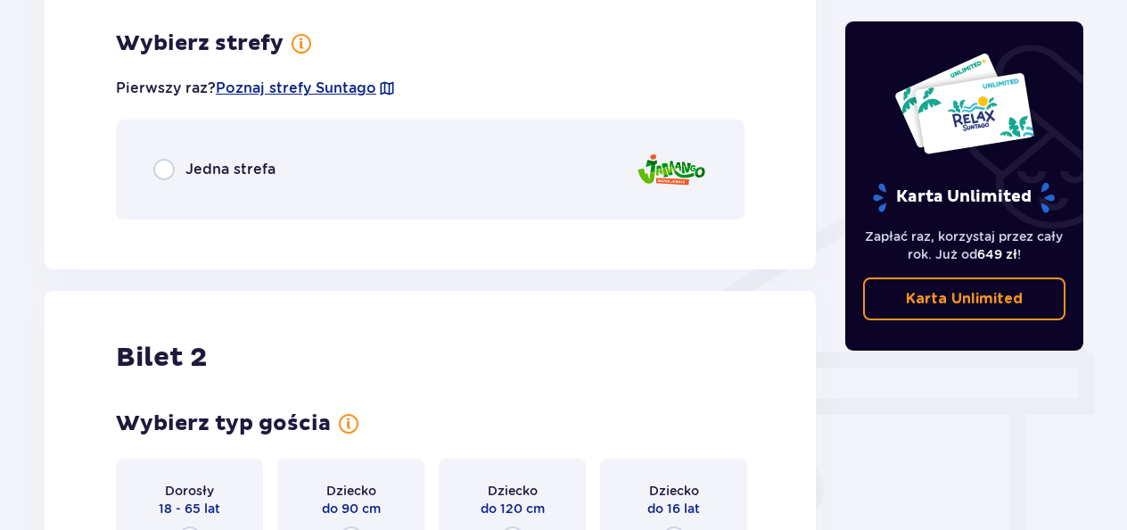
scroll to position [1247, 0]
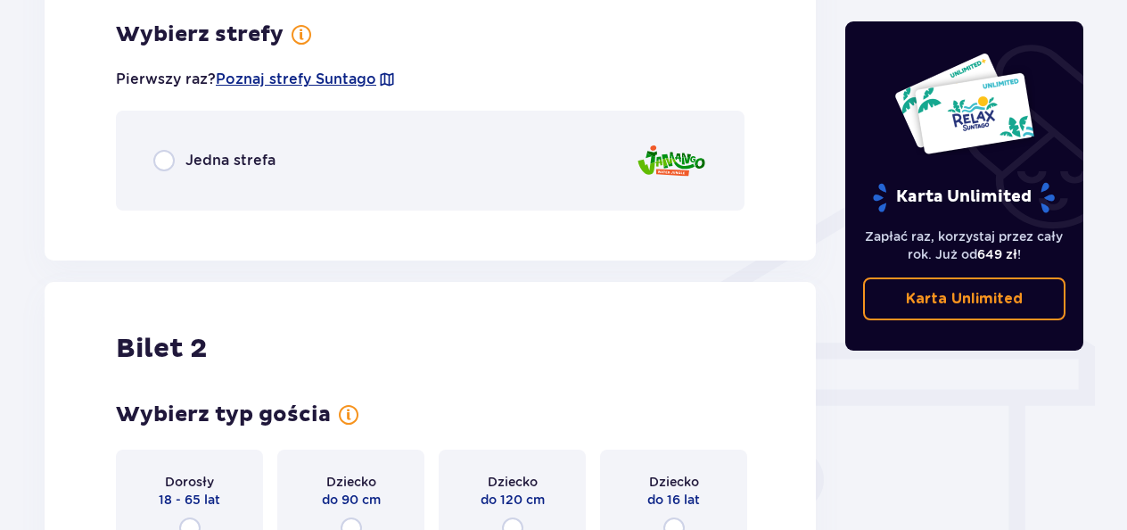
click at [169, 164] on input "radio" at bounding box center [163, 160] width 21 height 21
radio input "true"
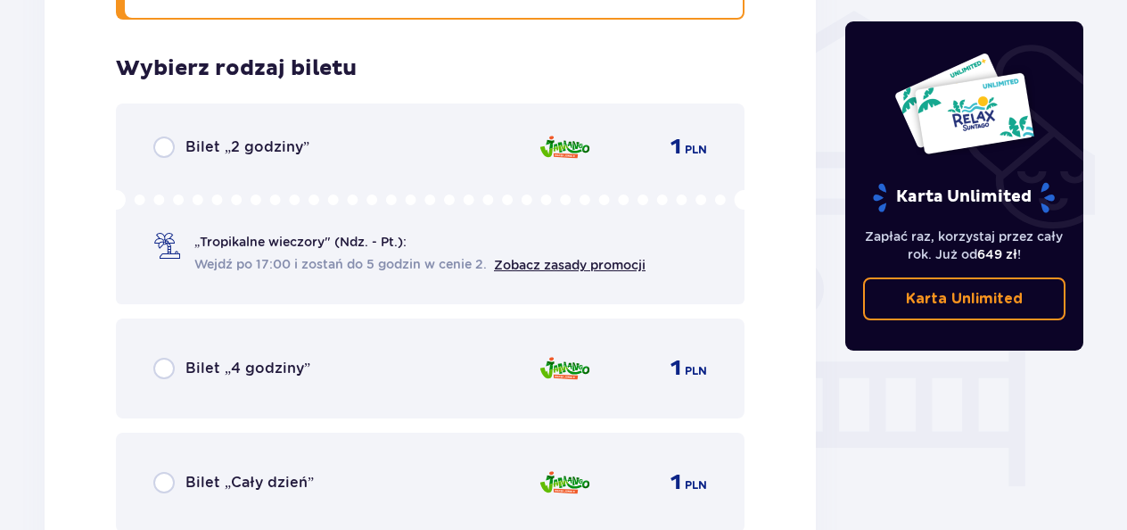
scroll to position [1472, 0]
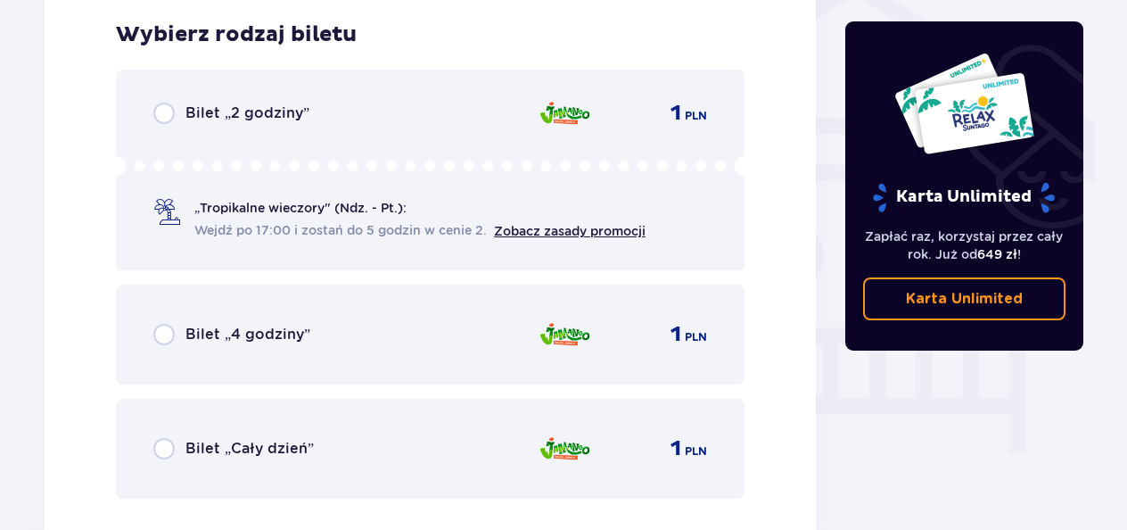
click at [170, 114] on input "radio" at bounding box center [163, 113] width 21 height 21
radio input "true"
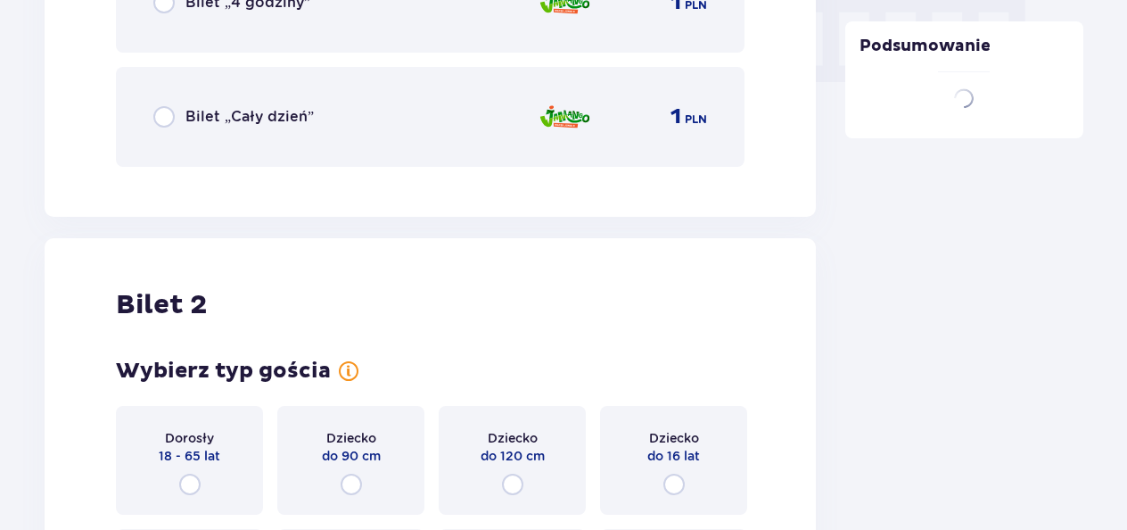
scroll to position [2020, 0]
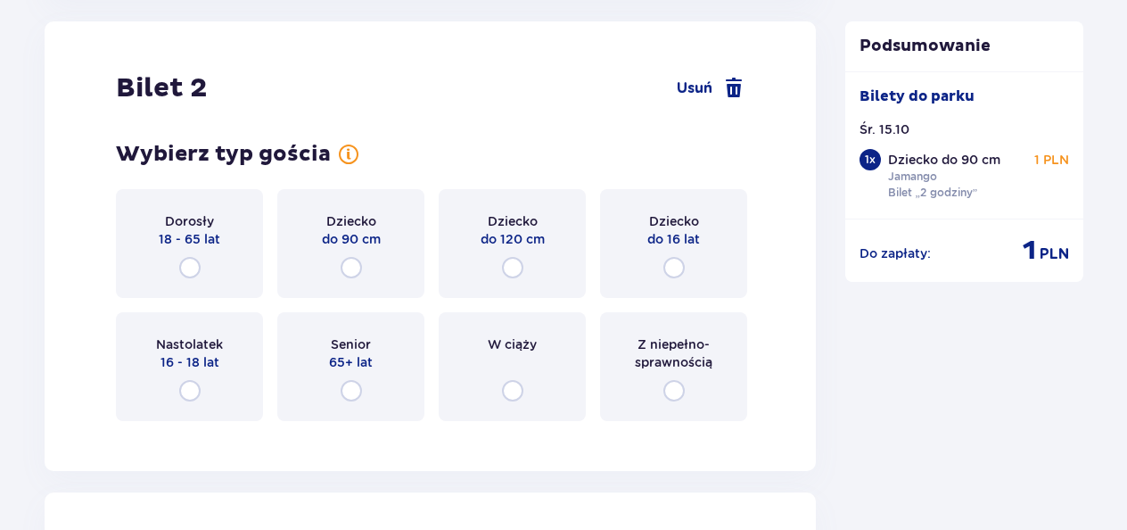
click at [519, 267] on input "radio" at bounding box center [512, 267] width 21 height 21
radio input "true"
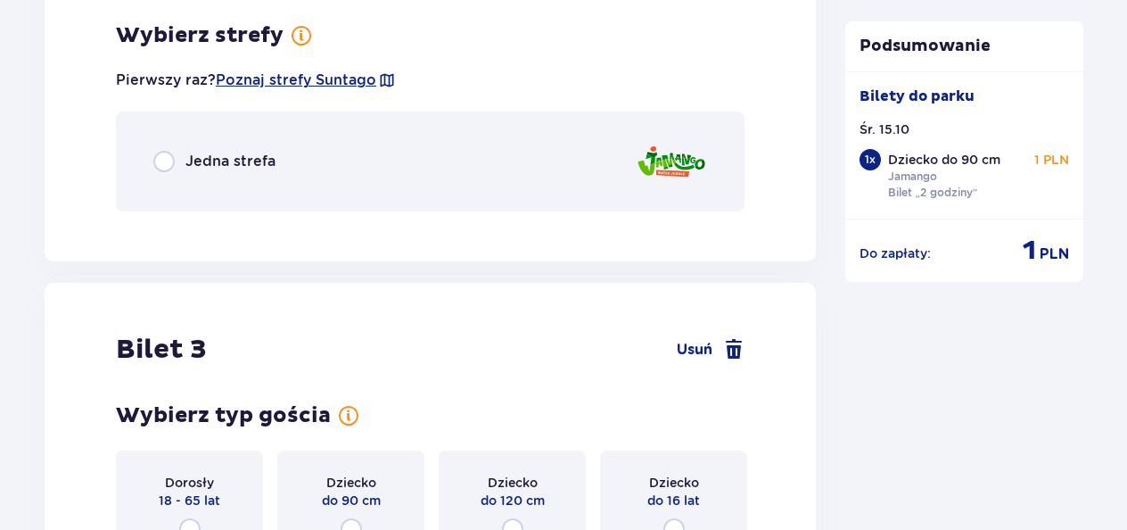
scroll to position [2455, 0]
click at [167, 166] on input "radio" at bounding box center [163, 160] width 21 height 21
radio input "true"
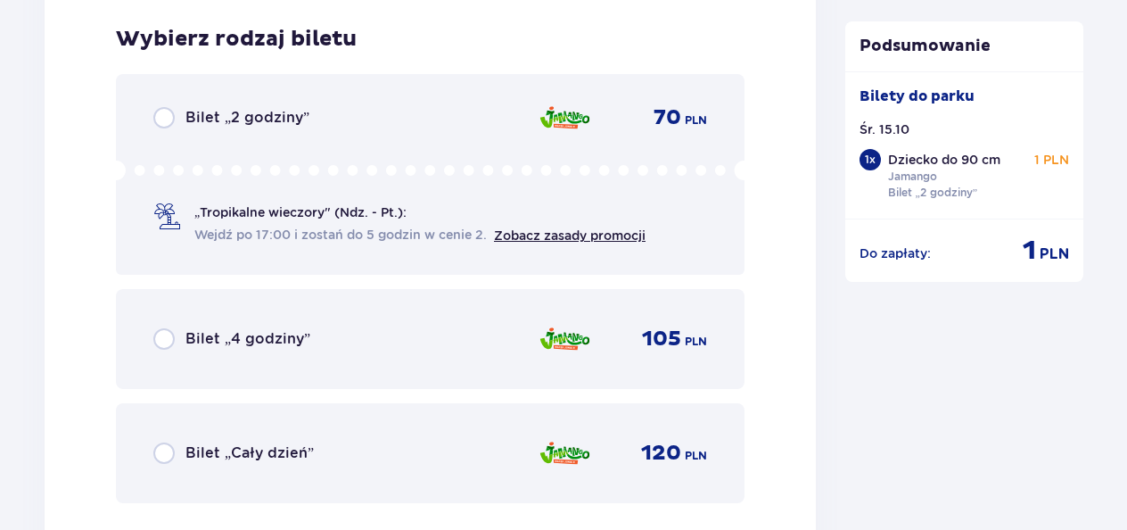
scroll to position [2680, 0]
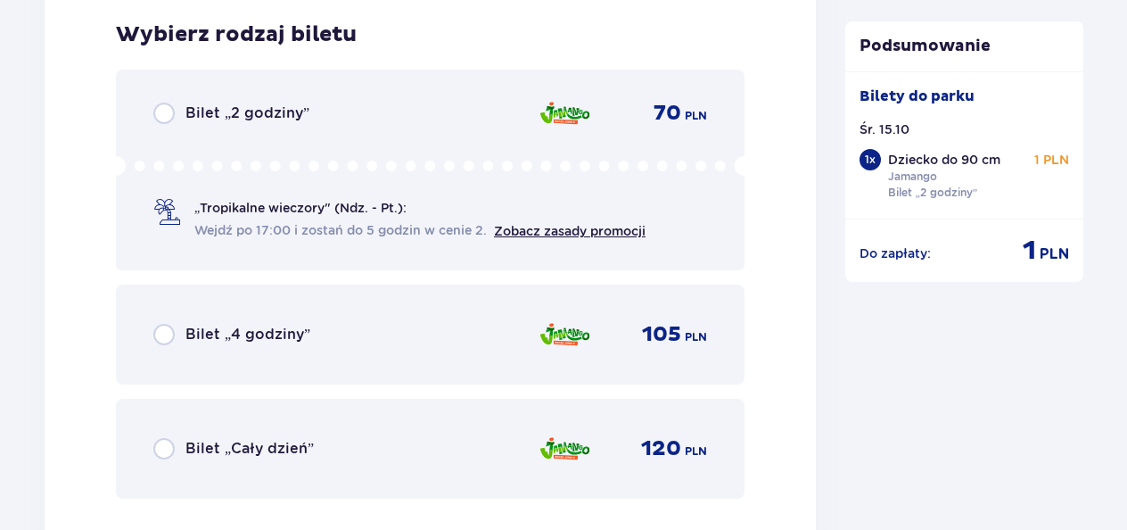
click at [161, 120] on input "radio" at bounding box center [163, 113] width 21 height 21
radio input "true"
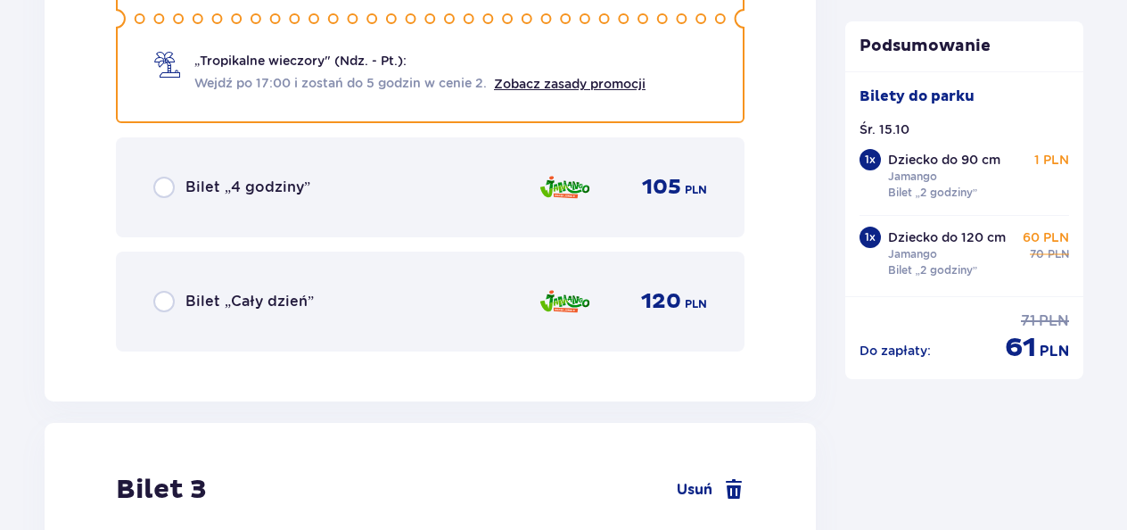
scroll to position [3229, 0]
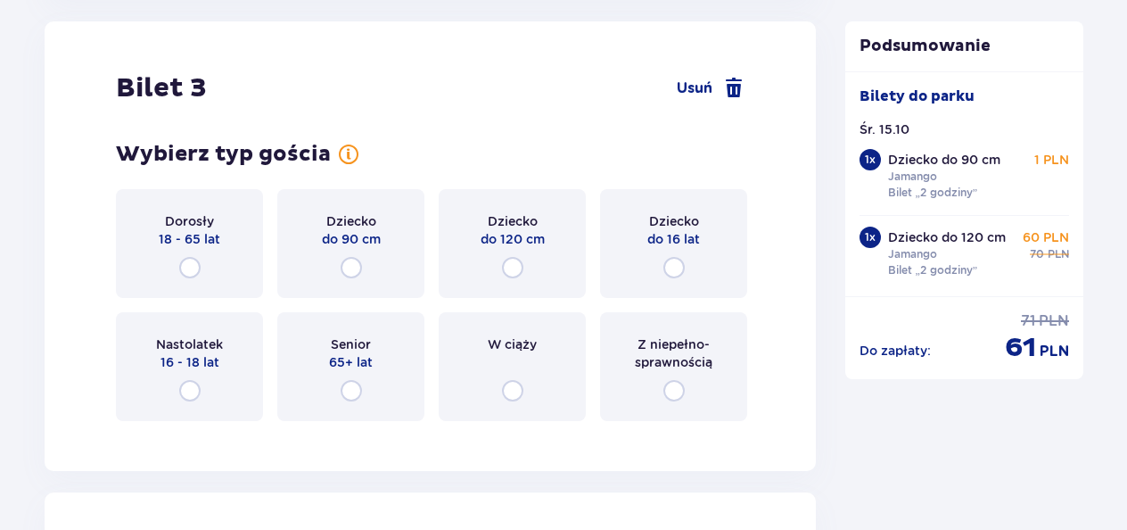
click at [180, 262] on input "radio" at bounding box center [189, 267] width 21 height 21
radio input "true"
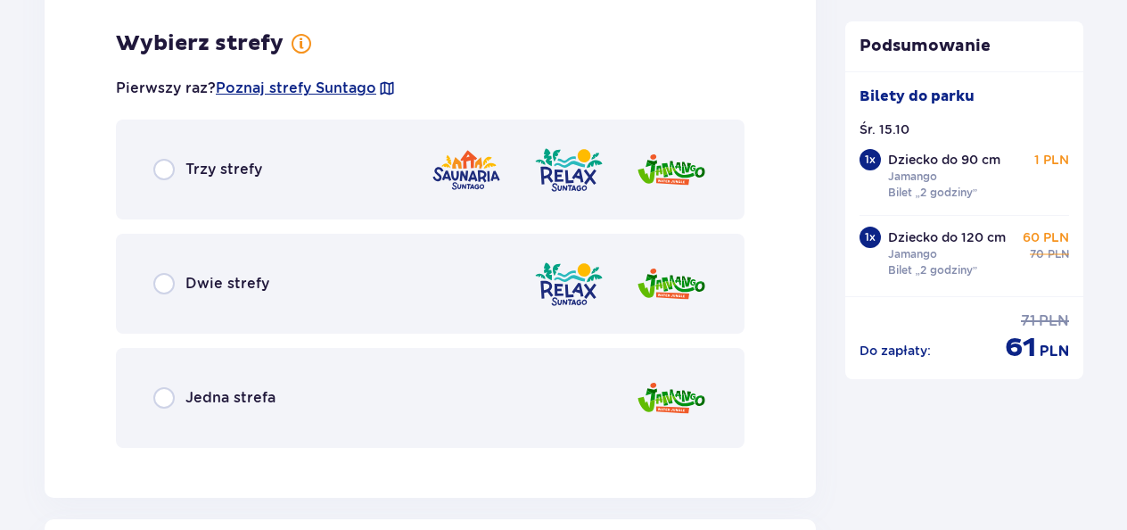
scroll to position [3664, 0]
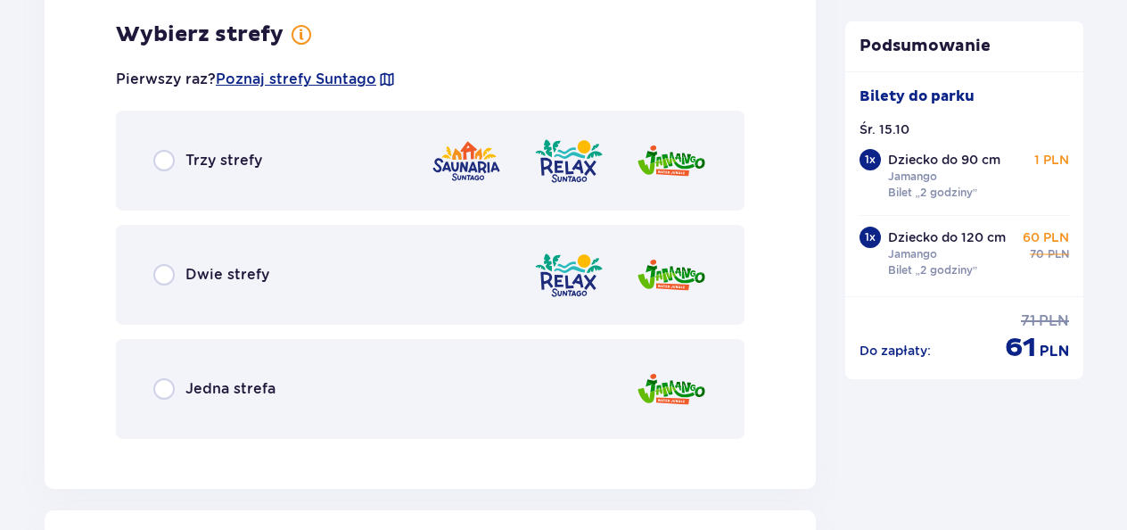
click at [159, 274] on input "radio" at bounding box center [163, 274] width 21 height 21
radio input "true"
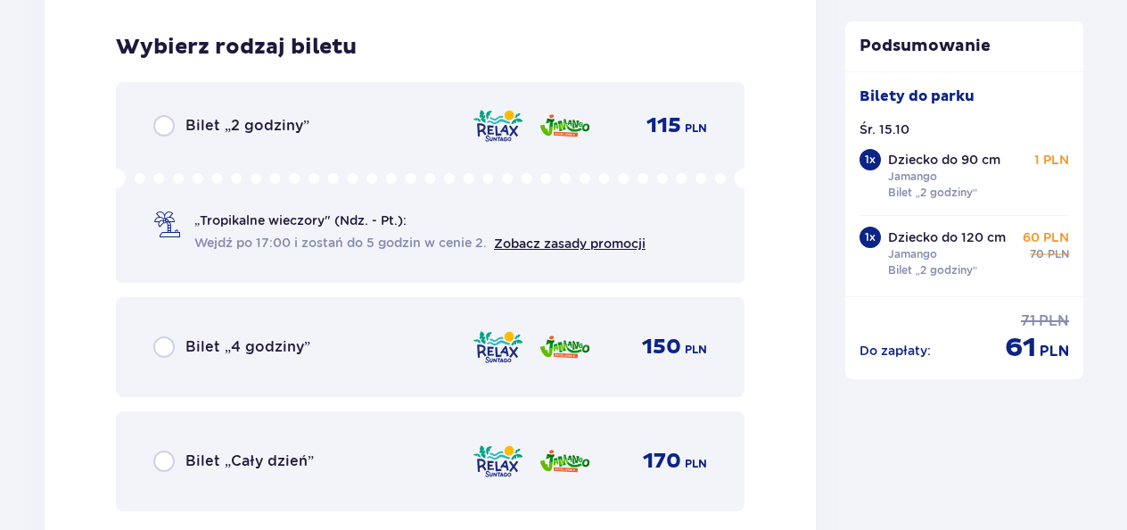
scroll to position [4117, 0]
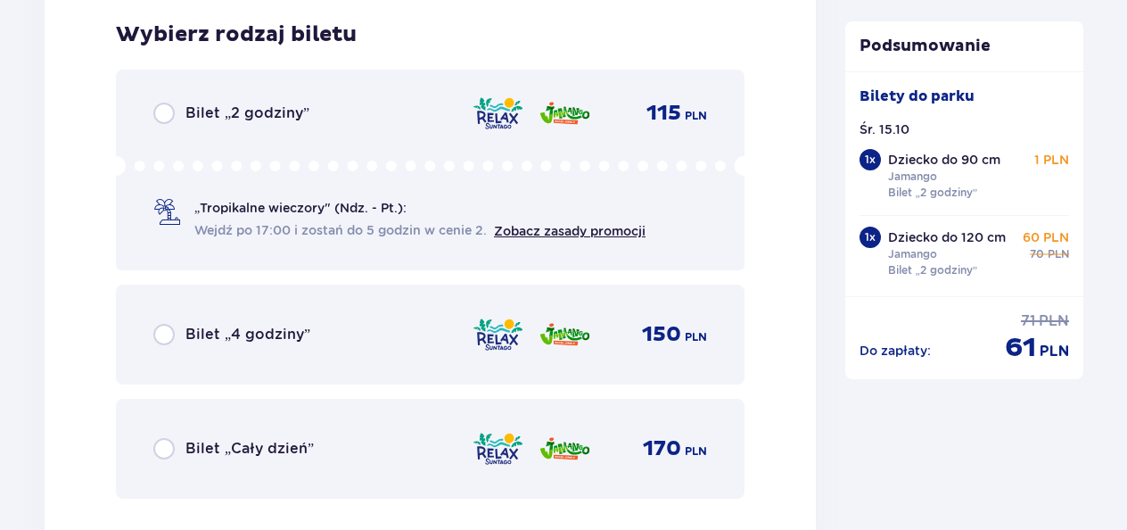
click at [164, 121] on input "radio" at bounding box center [163, 113] width 21 height 21
radio input "true"
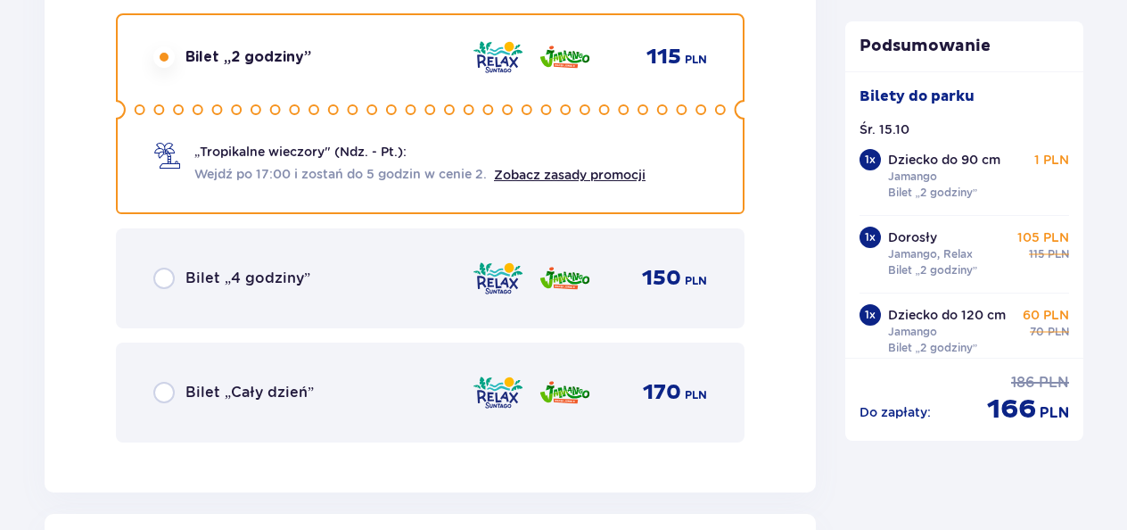
scroll to position [4666, 0]
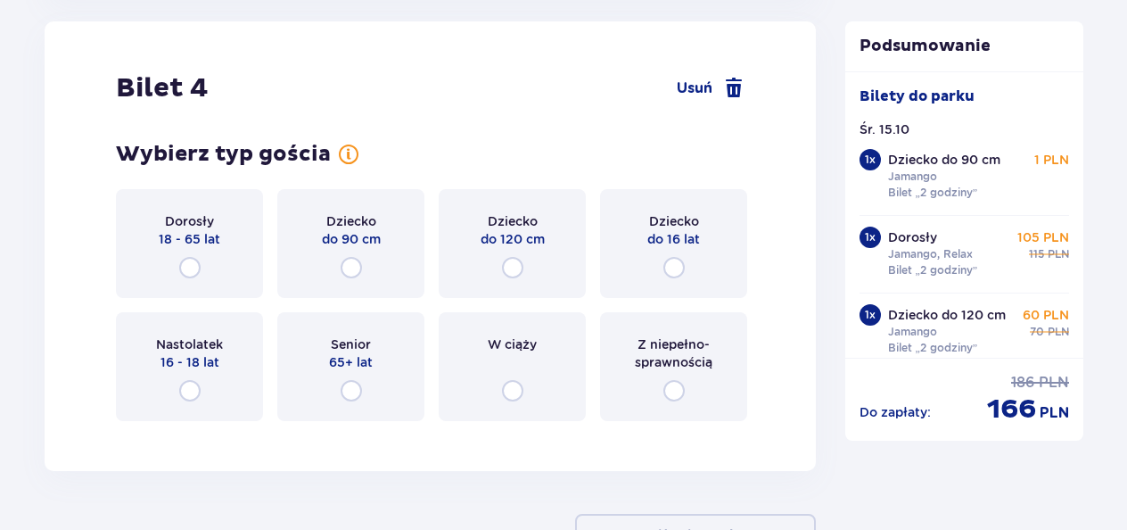
click at [193, 268] on input "radio" at bounding box center [189, 267] width 21 height 21
radio input "true"
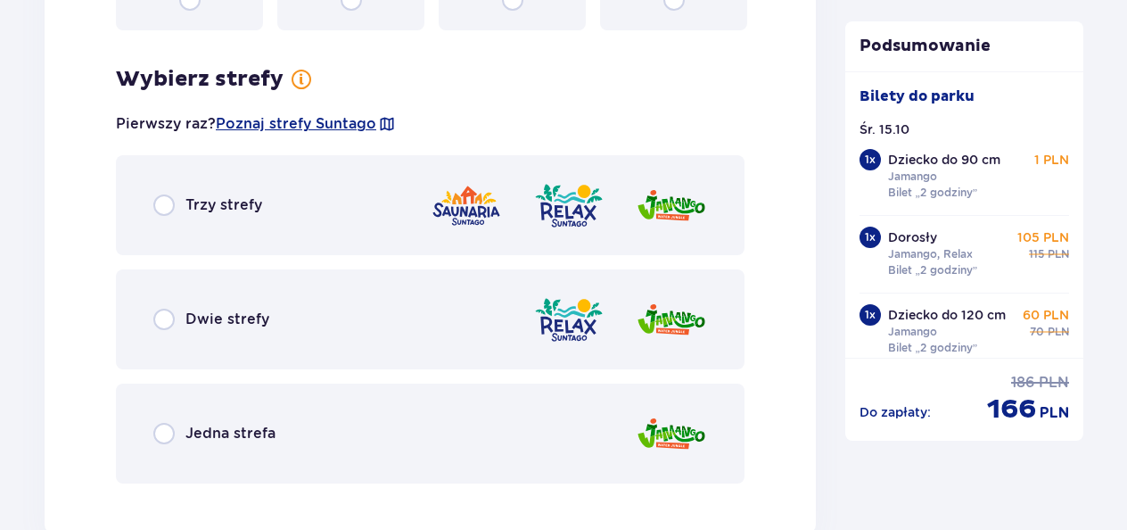
scroll to position [5101, 0]
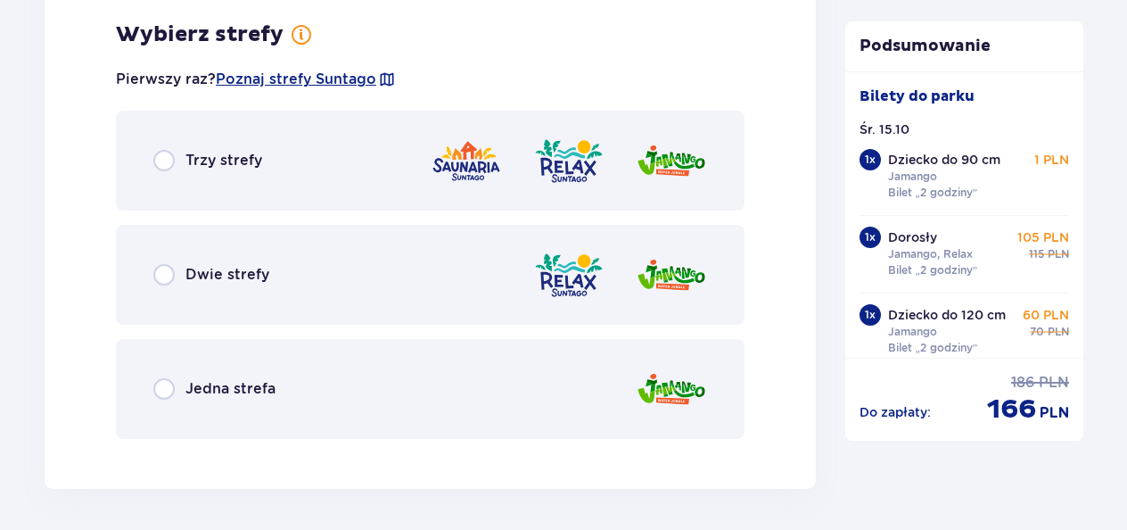
click at [155, 391] on input "radio" at bounding box center [163, 388] width 21 height 21
radio input "true"
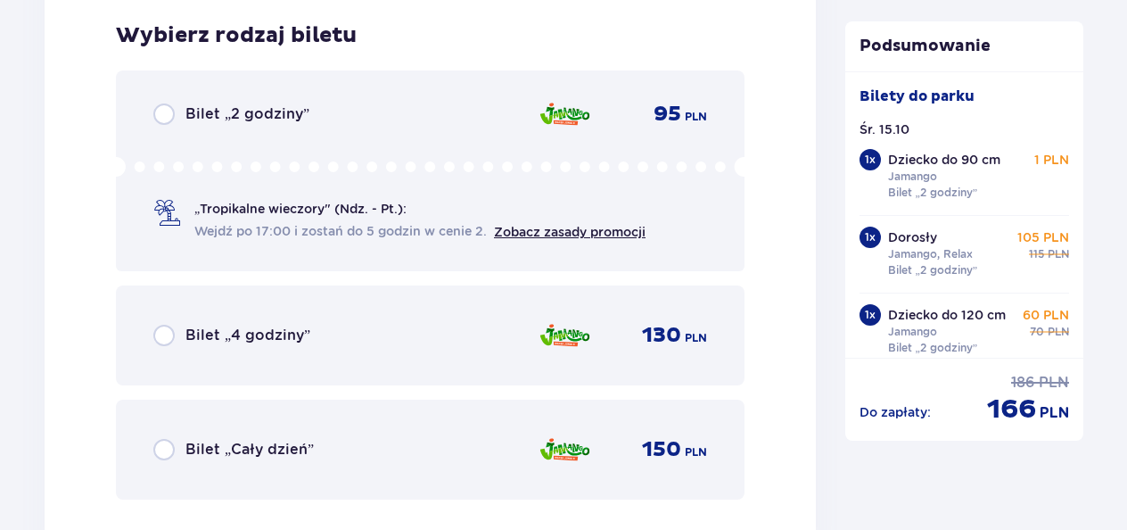
scroll to position [5554, 0]
click at [167, 112] on input "radio" at bounding box center [163, 113] width 21 height 21
radio input "true"
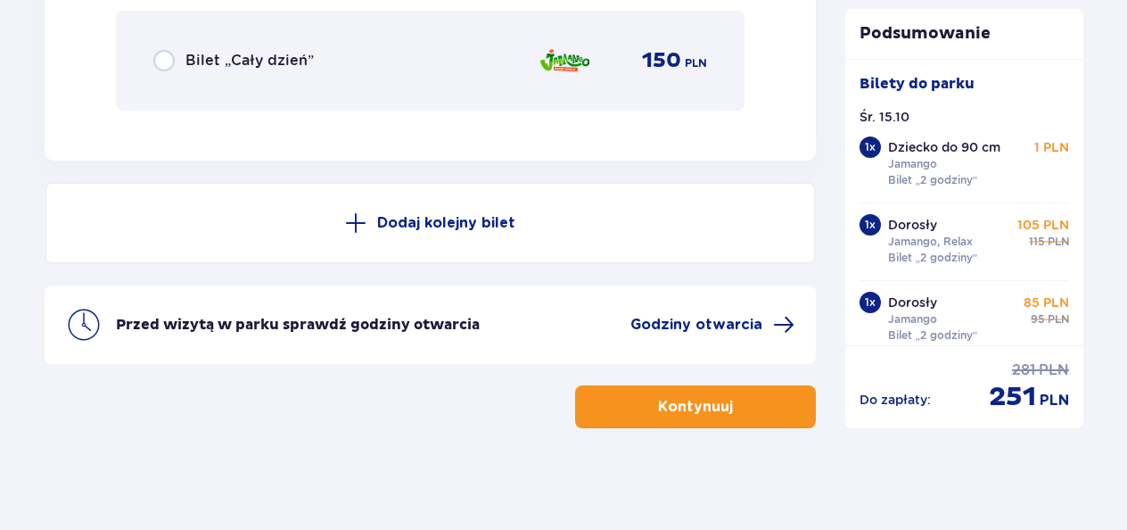
scroll to position [5947, 0]
